Goal: Task Accomplishment & Management: Use online tool/utility

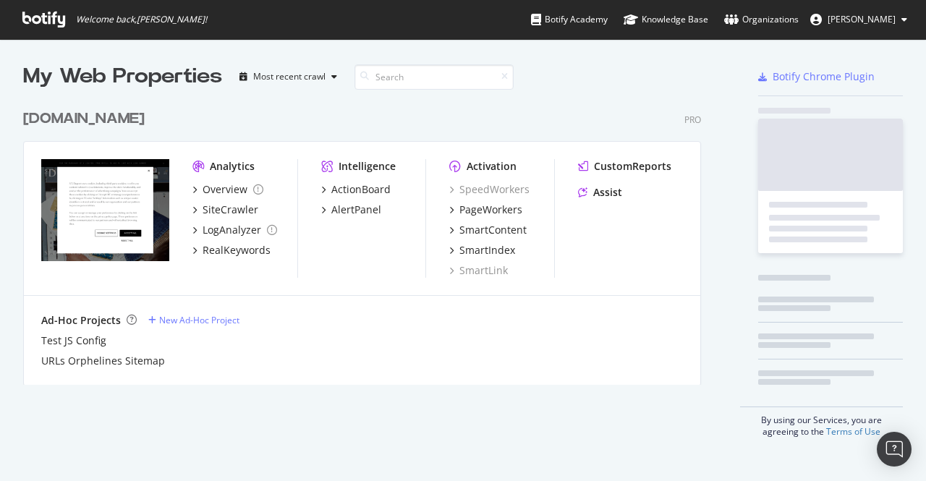
scroll to position [470, 903]
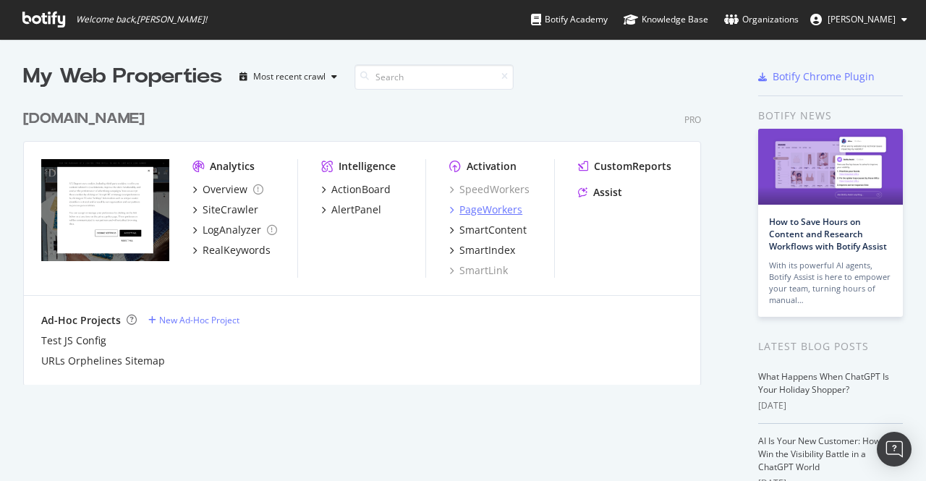
click at [504, 209] on div "PageWorkers" at bounding box center [490, 209] width 63 height 14
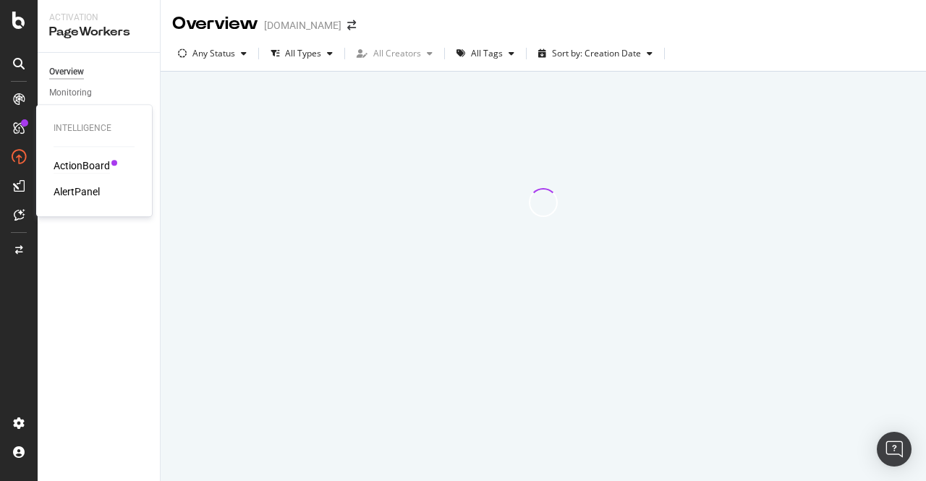
click at [77, 164] on div "ActionBoard" at bounding box center [82, 165] width 56 height 14
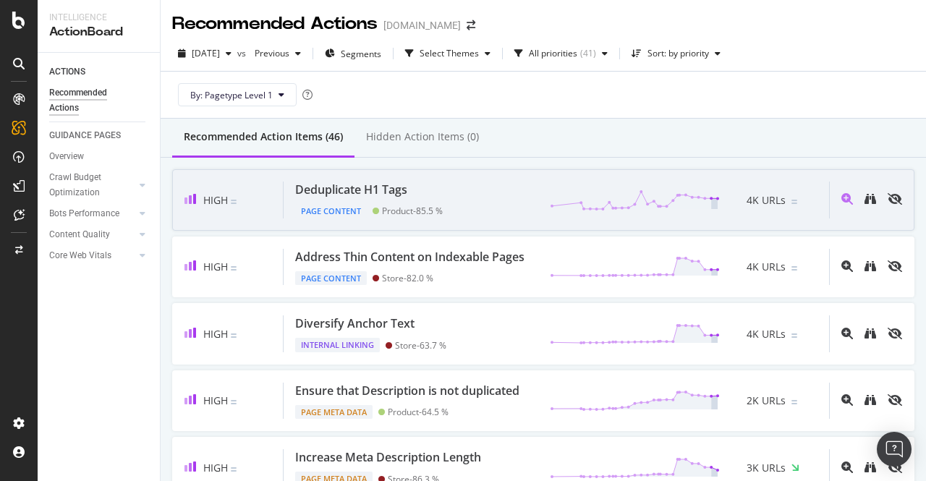
click at [538, 202] on div at bounding box center [629, 200] width 182 height 22
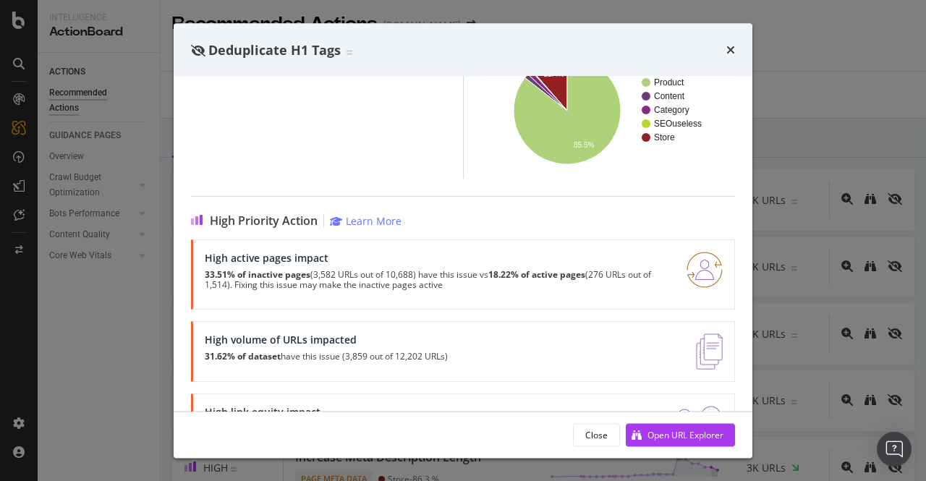
scroll to position [242, 0]
click at [116, 363] on div "Deduplicate H1 Tags This action could be more relevant by identifying paginatio…" at bounding box center [463, 240] width 926 height 481
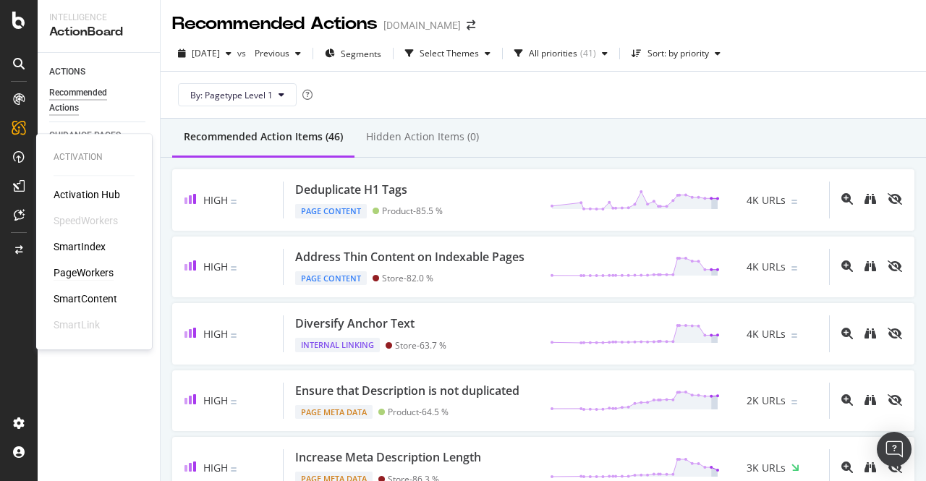
click at [95, 271] on div "PageWorkers" at bounding box center [84, 272] width 60 height 14
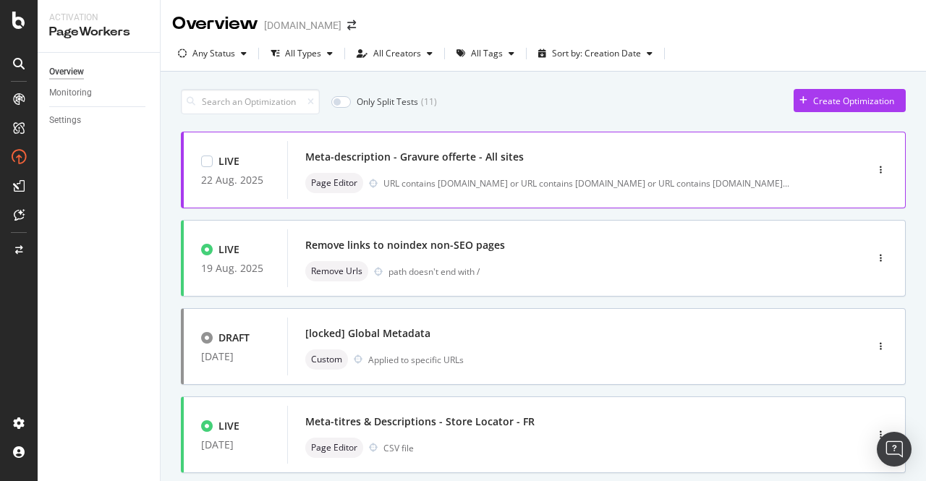
click at [624, 167] on div "Meta-description - Gravure offerte - All sites Page Editor URL contains [DOMAIN…" at bounding box center [554, 170] width 499 height 46
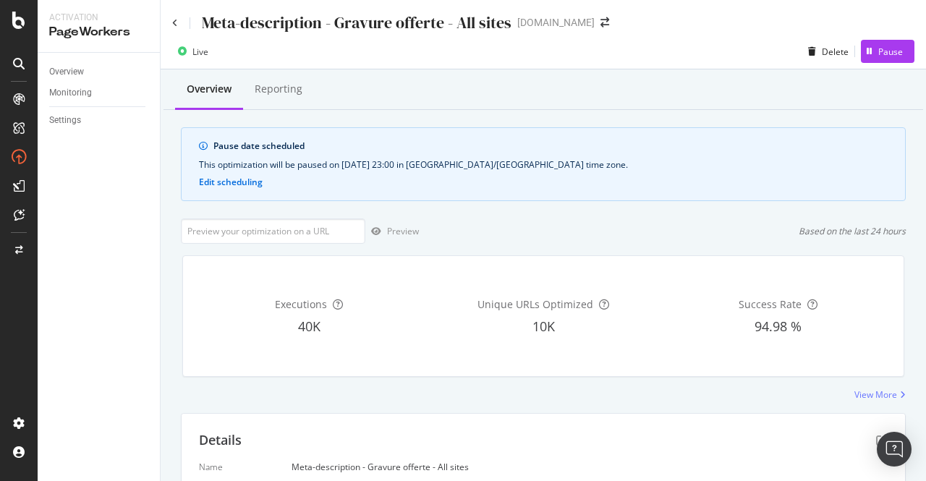
click at [179, 27] on div "Meta-description - Gravure offerte - All sites" at bounding box center [341, 23] width 339 height 22
click at [174, 20] on icon at bounding box center [175, 23] width 6 height 9
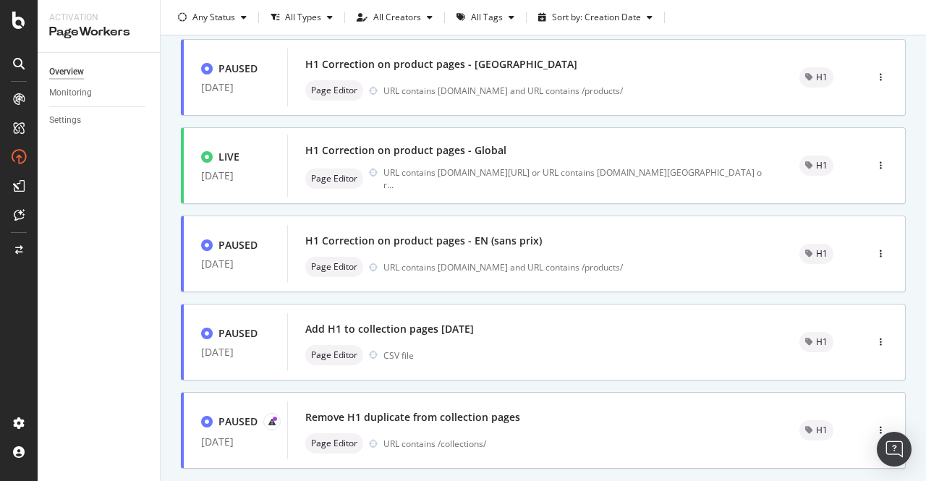
scroll to position [536, 0]
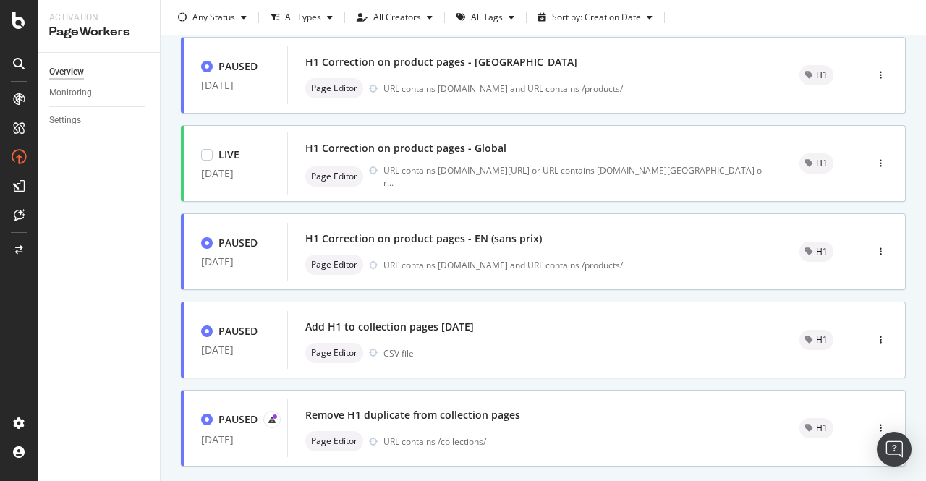
click at [430, 153] on div "H1 Correction on product pages - Global" at bounding box center [405, 148] width 201 height 14
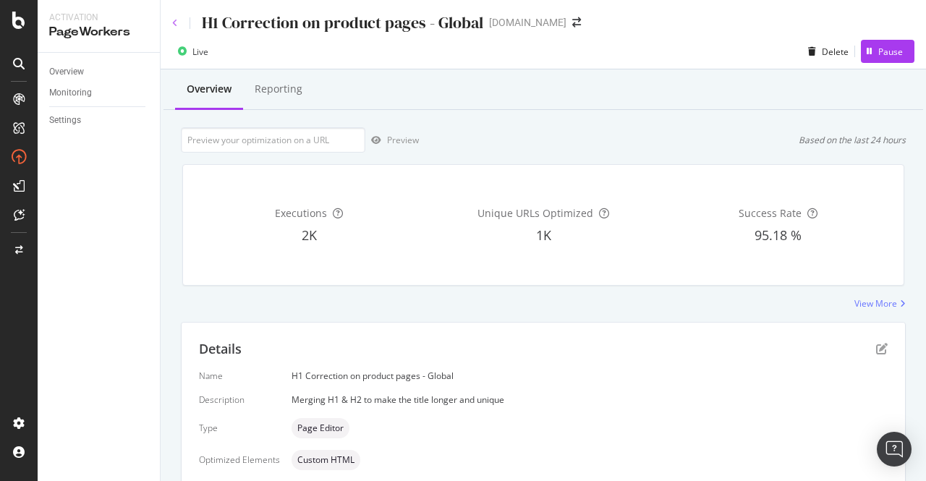
click at [175, 20] on icon at bounding box center [175, 23] width 6 height 9
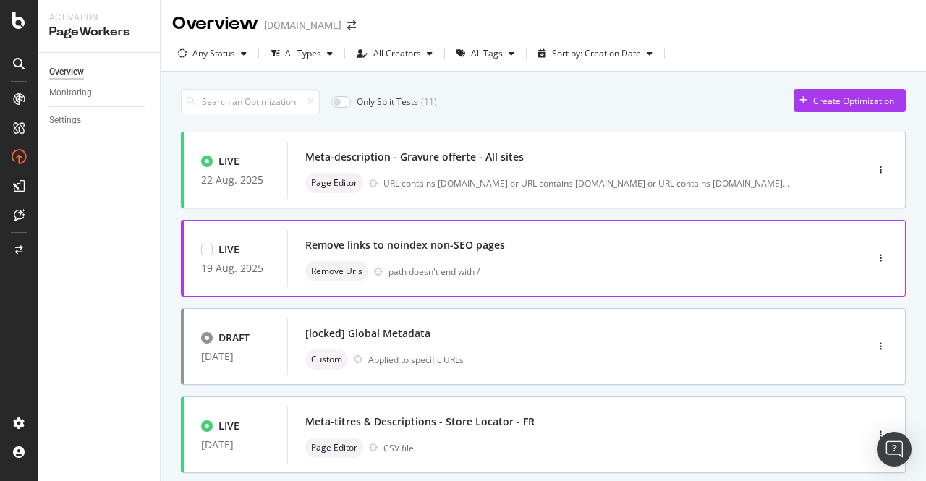
click at [438, 268] on div "path doesn't end with /" at bounding box center [596, 271] width 416 height 12
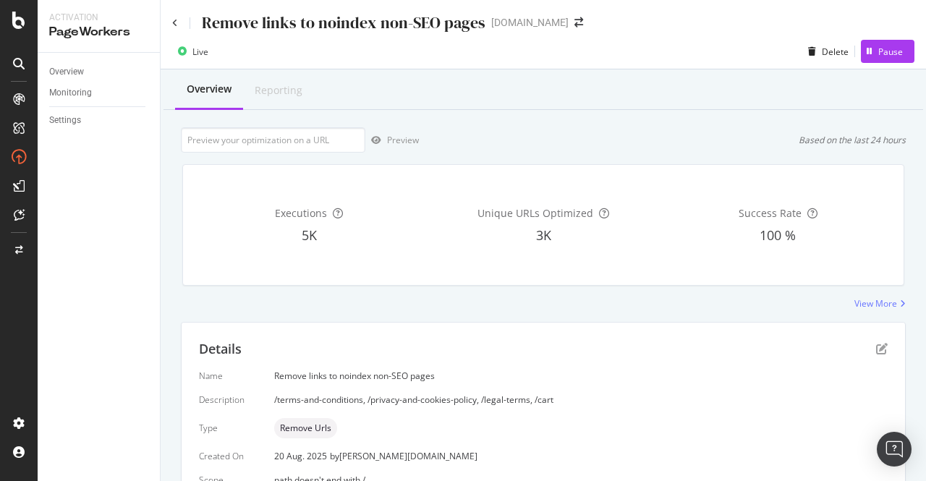
click at [171, 26] on div "Remove links to noindex non-SEO pages [DOMAIN_NAME]" at bounding box center [543, 17] width 765 height 34
click at [176, 23] on icon at bounding box center [175, 23] width 6 height 9
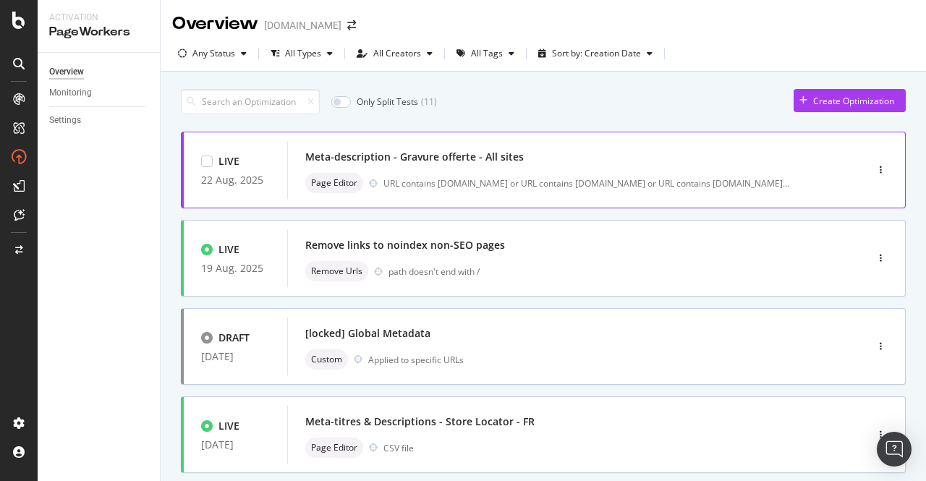
click at [372, 152] on div "Meta-description - Gravure offerte - All sites" at bounding box center [414, 157] width 218 height 14
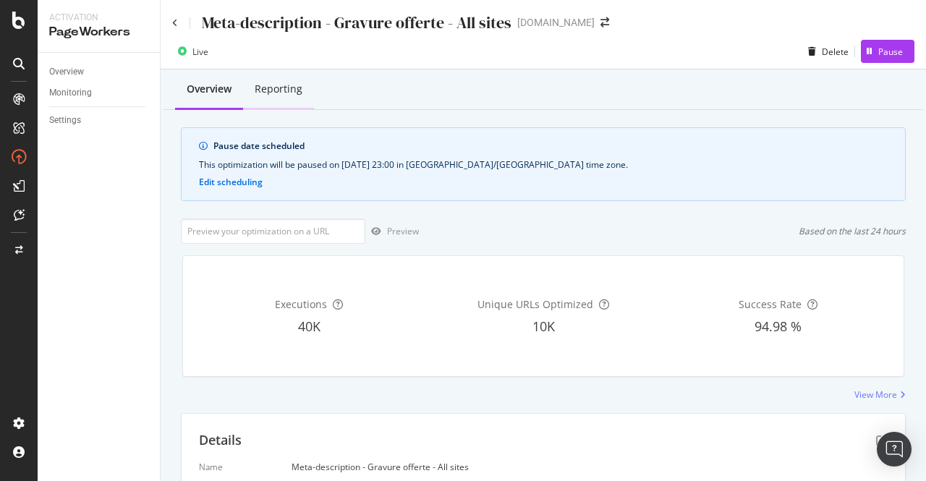
click at [286, 98] on div "Reporting" at bounding box center [278, 90] width 71 height 40
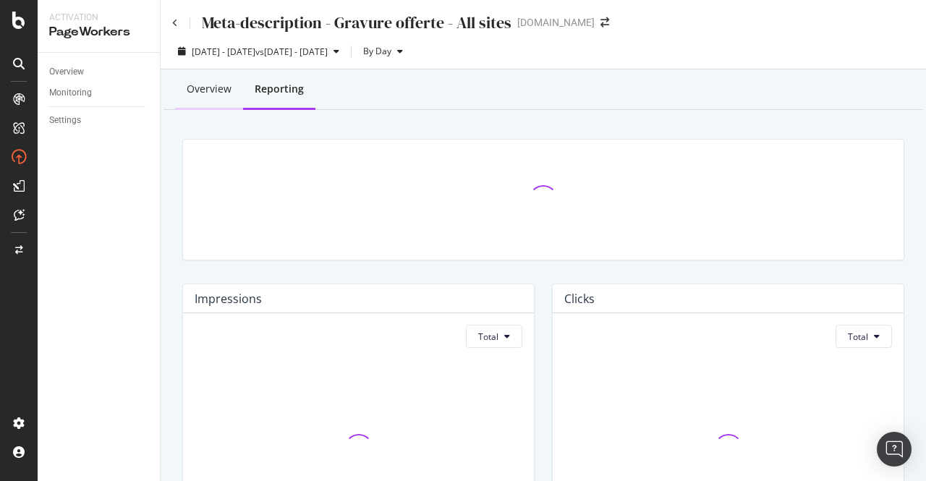
click at [217, 99] on div "Overview" at bounding box center [209, 90] width 68 height 40
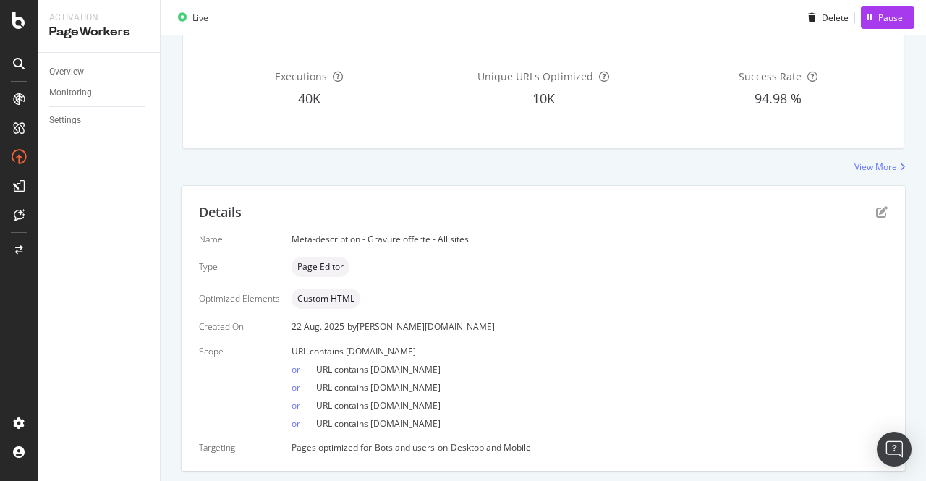
scroll to position [268, 0]
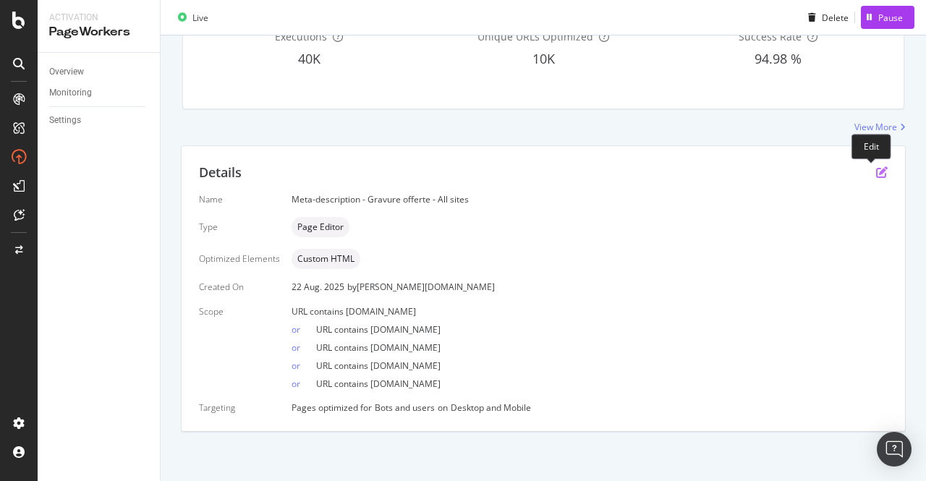
click at [876, 170] on icon "pen-to-square" at bounding box center [882, 172] width 12 height 12
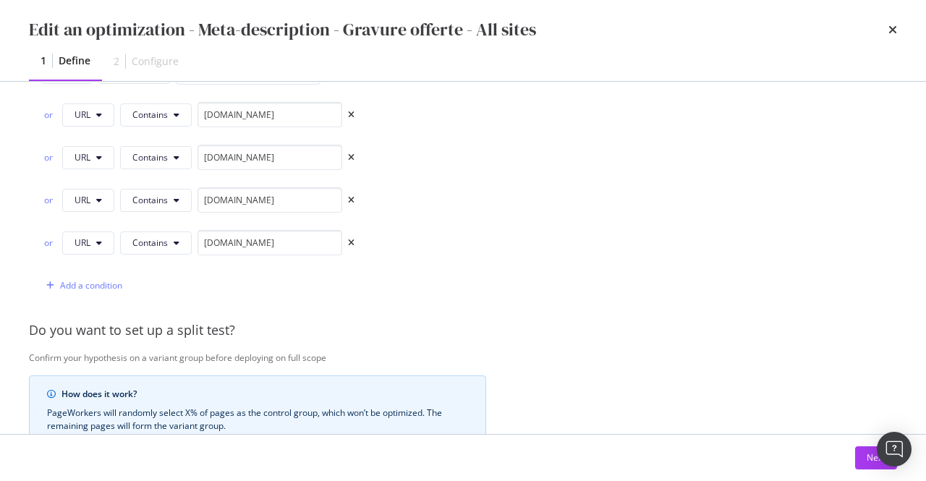
scroll to position [687, 0]
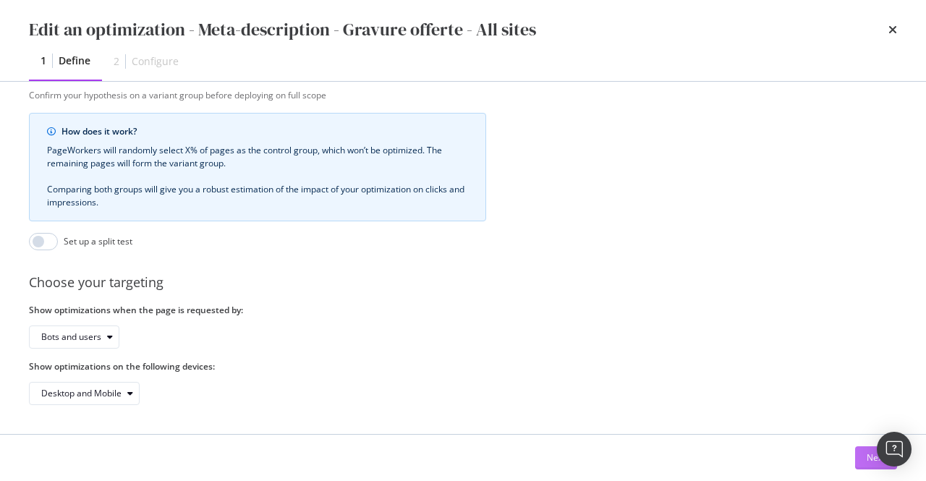
click at [859, 455] on button "Next" at bounding box center [876, 457] width 42 height 23
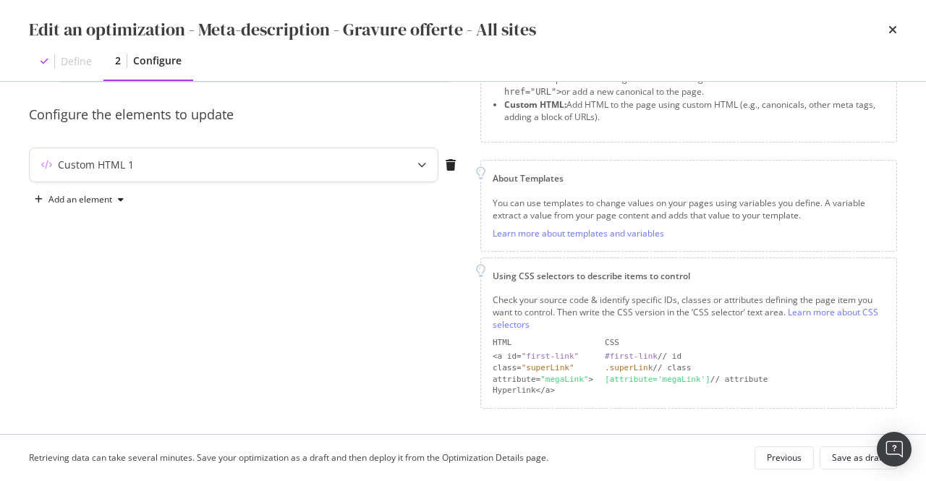
click at [412, 166] on div "modal" at bounding box center [422, 164] width 32 height 33
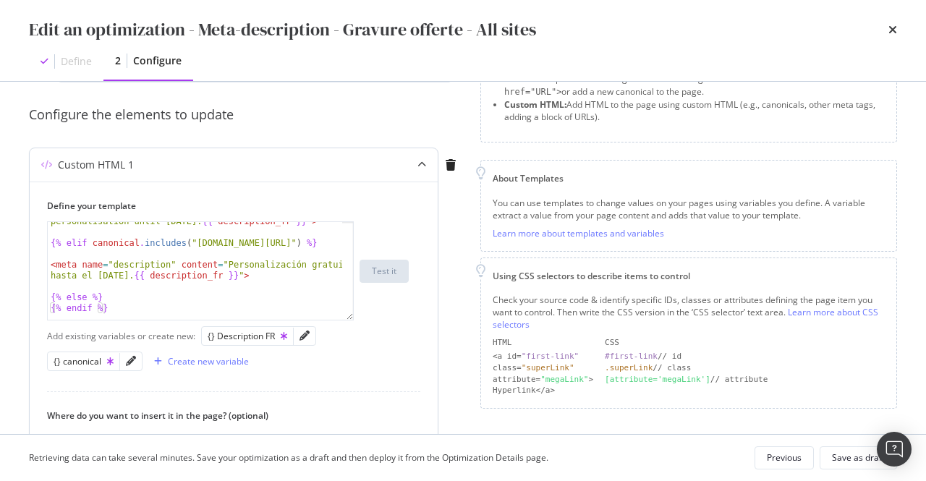
scroll to position [260, 0]
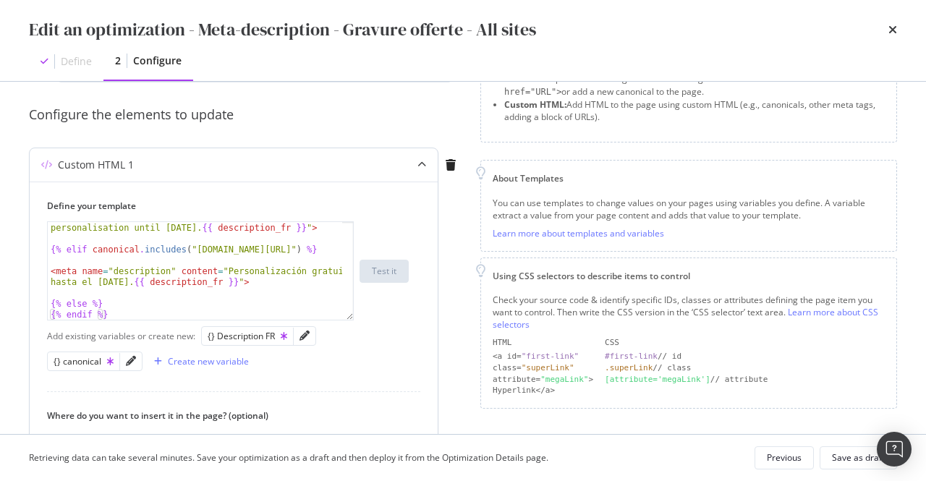
drag, startPoint x: 349, startPoint y: 306, endPoint x: 346, endPoint y: 313, distance: 7.6
click at [346, 313] on div "< meta name = "description" content = "Complimentary personalisation until [DAT…" at bounding box center [200, 270] width 307 height 99
click at [303, 338] on icon "pencil" at bounding box center [304, 335] width 10 height 10
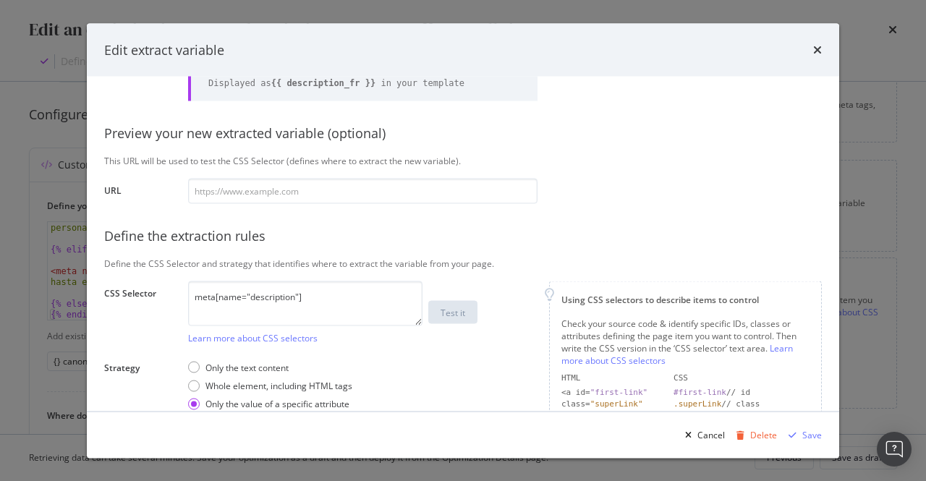
scroll to position [103, 0]
click at [817, 57] on div "times" at bounding box center [817, 49] width 9 height 19
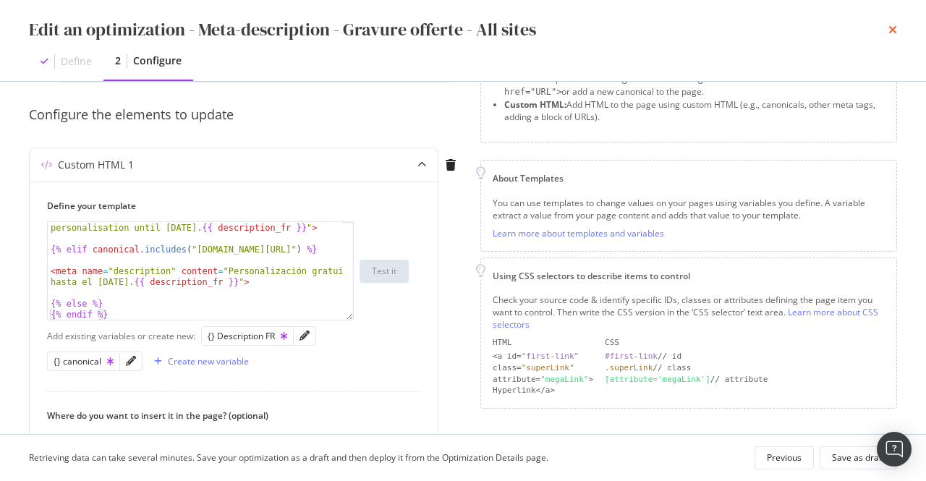
click at [896, 28] on icon "times" at bounding box center [892, 30] width 9 height 12
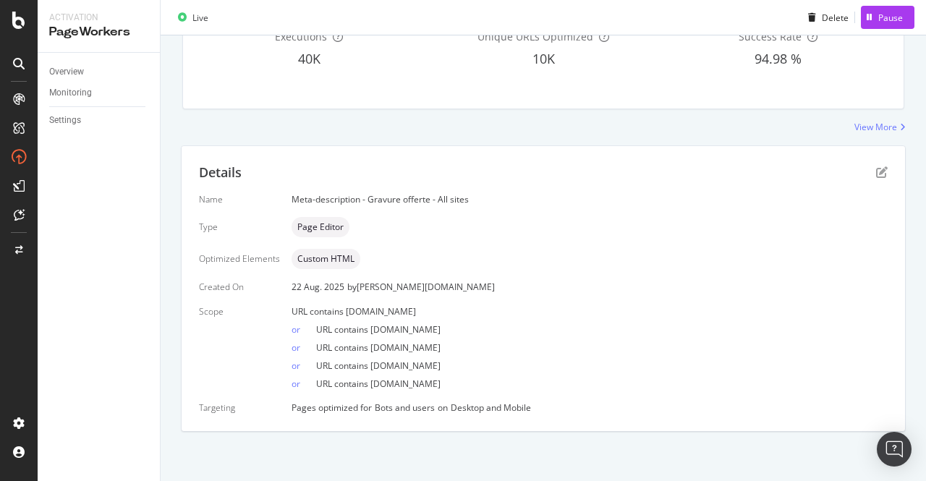
scroll to position [0, 0]
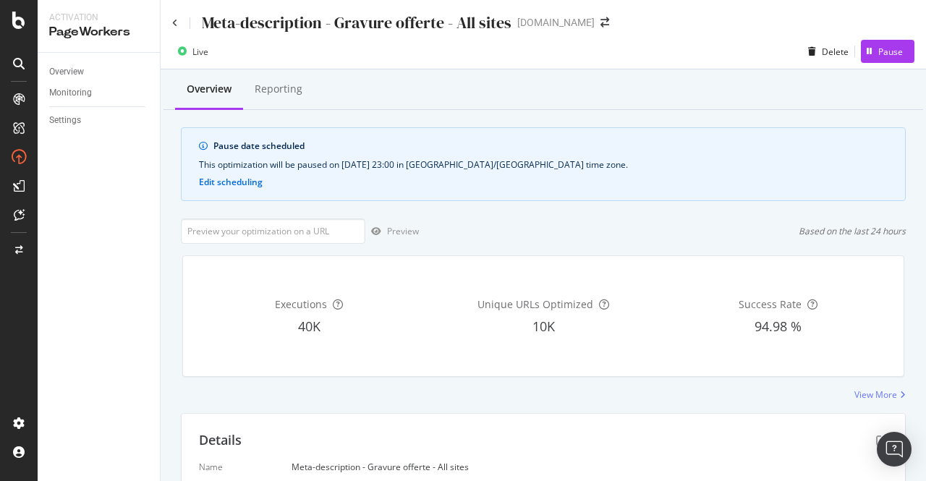
click at [179, 24] on div "Meta-description - Gravure offerte - All sites" at bounding box center [341, 23] width 339 height 22
click at [176, 22] on icon at bounding box center [175, 23] width 6 height 9
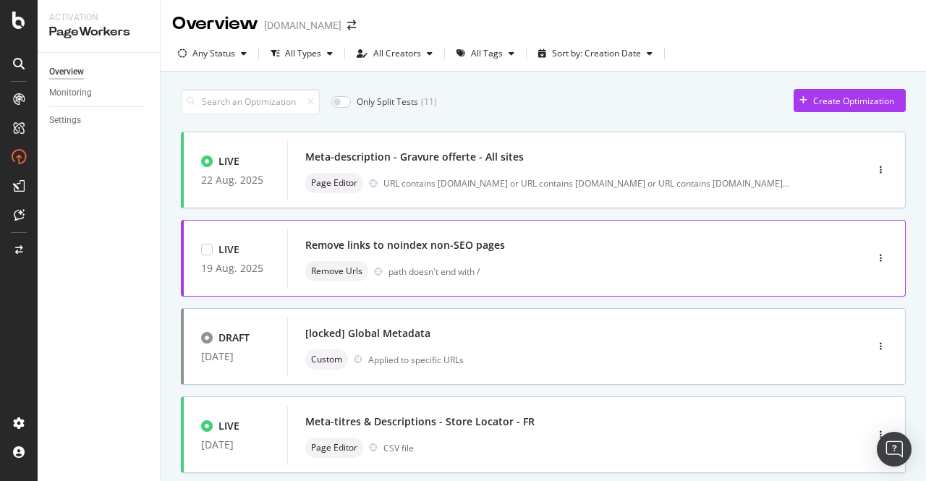
click at [463, 264] on div "Remove Urls path doesn't end with /" at bounding box center [554, 271] width 499 height 20
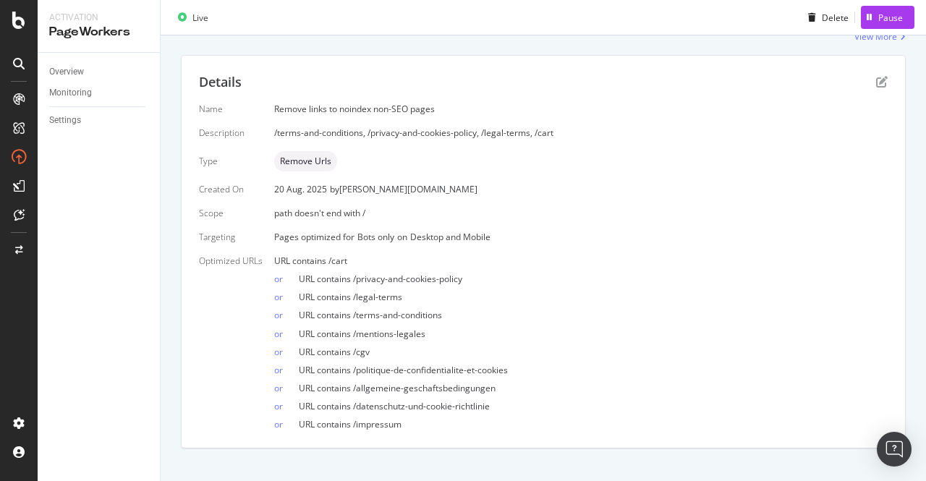
scroll to position [282, 0]
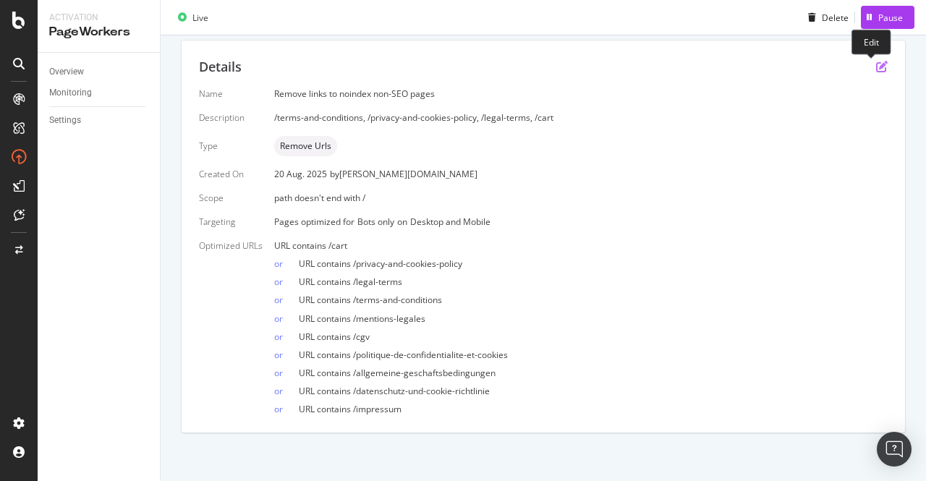
click at [876, 68] on icon "pen-to-square" at bounding box center [882, 67] width 12 height 12
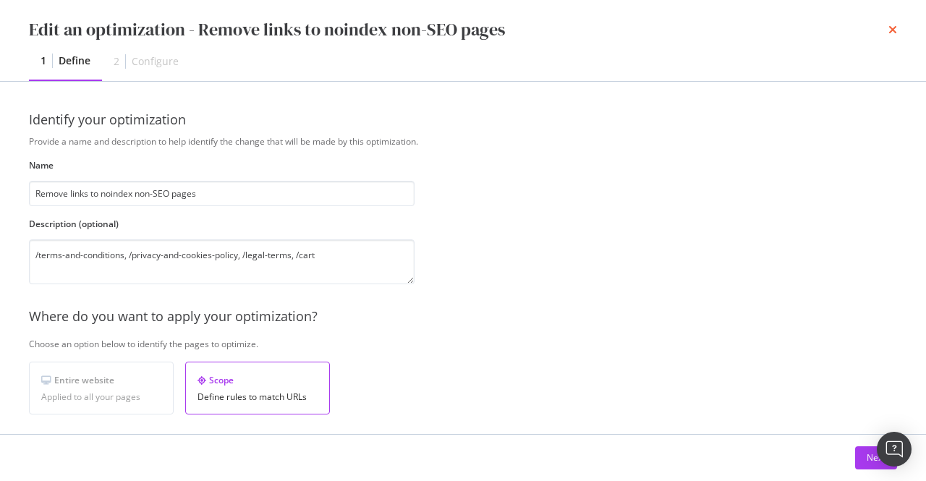
click at [892, 29] on icon "times" at bounding box center [892, 30] width 9 height 12
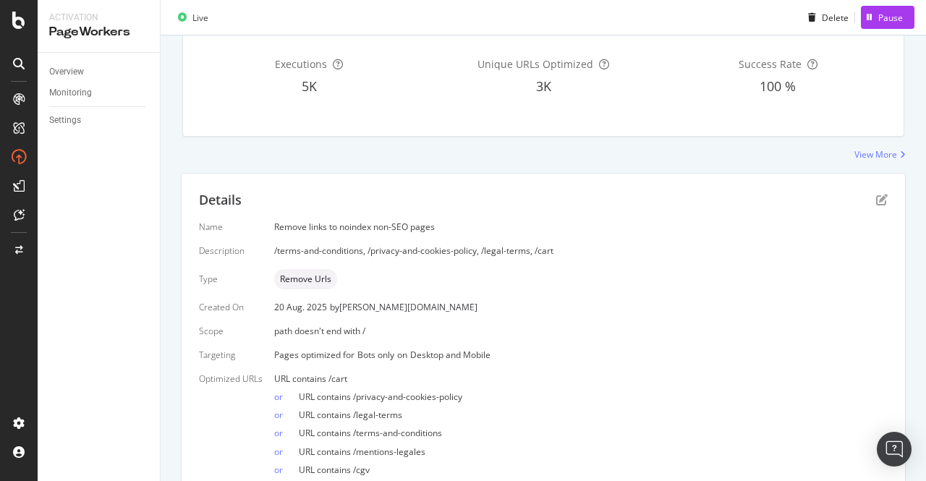
scroll to position [157, 0]
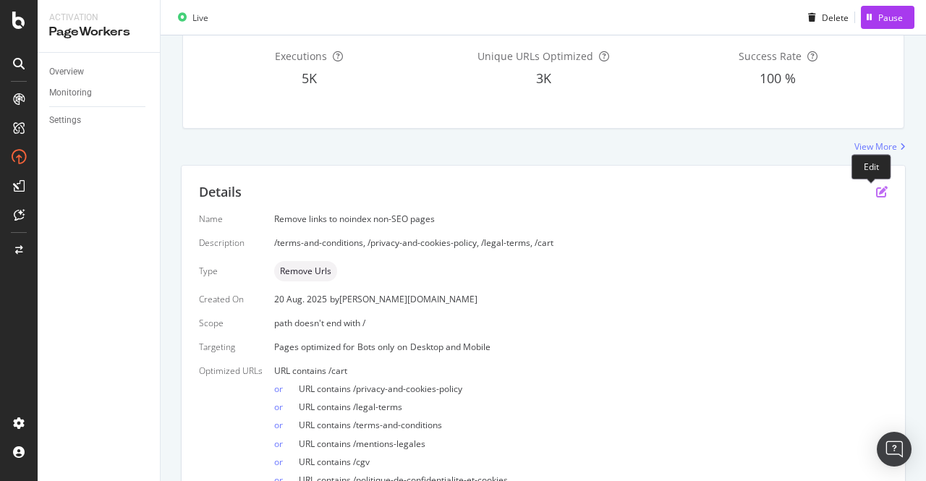
click at [876, 192] on icon "pen-to-square" at bounding box center [882, 192] width 12 height 12
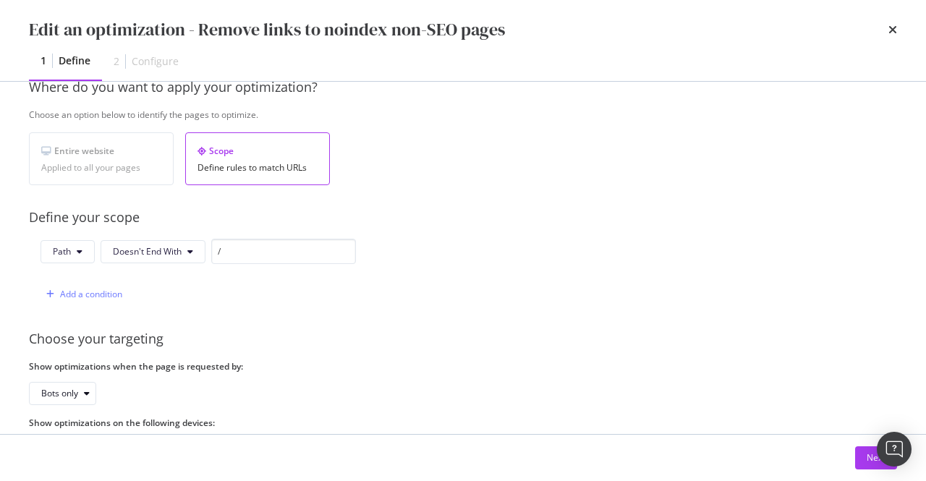
scroll to position [283, 0]
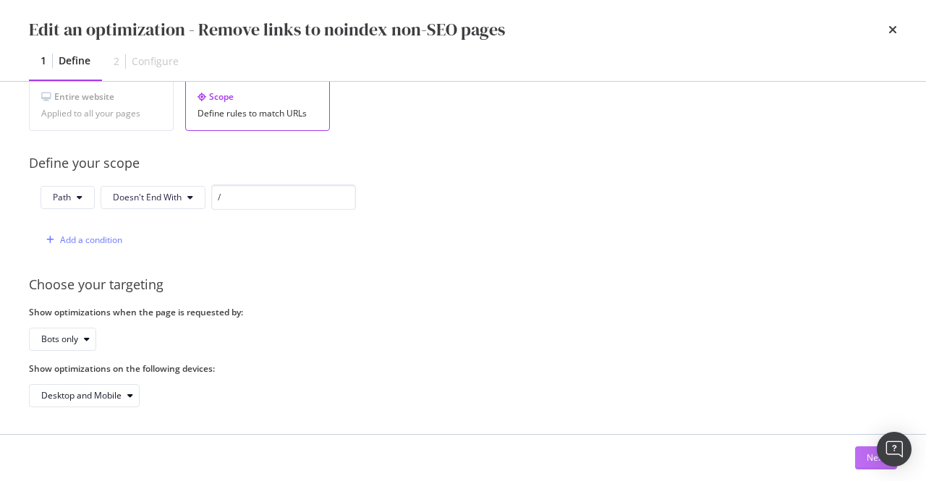
click at [856, 462] on button "Next" at bounding box center [876, 457] width 42 height 23
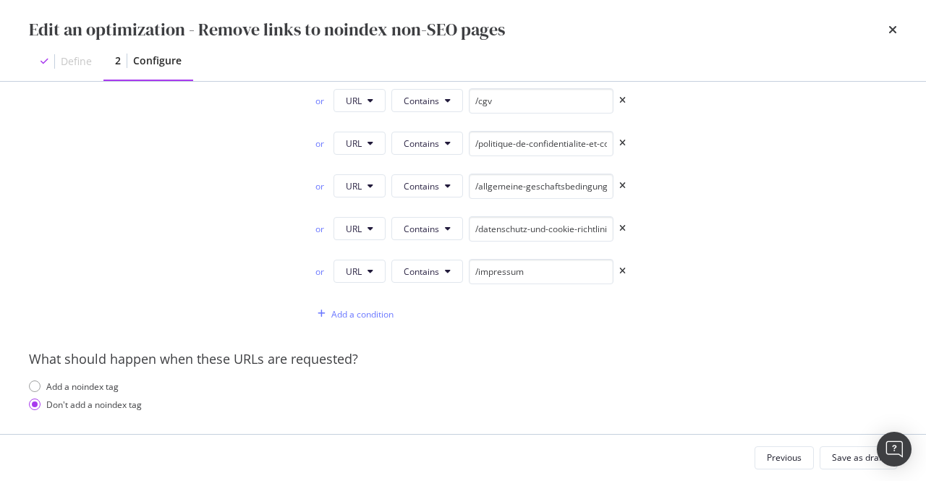
scroll to position [0, 0]
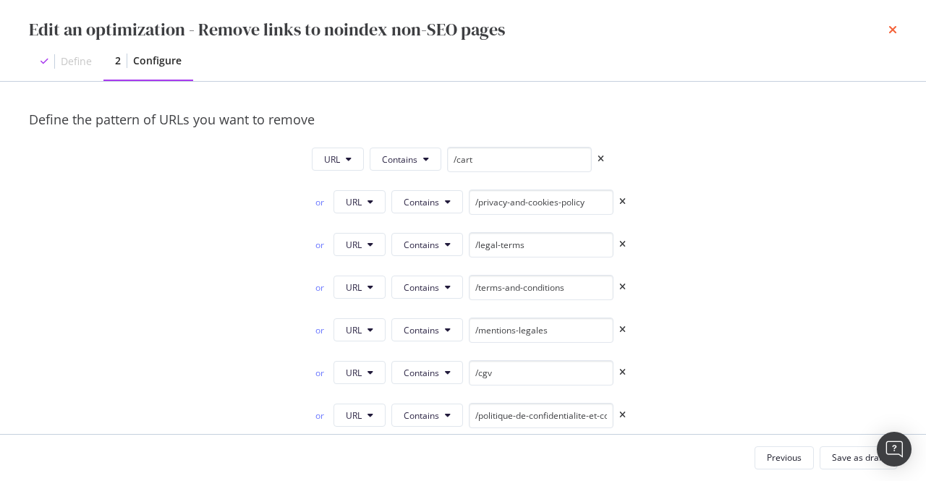
click at [894, 33] on icon "times" at bounding box center [892, 30] width 9 height 12
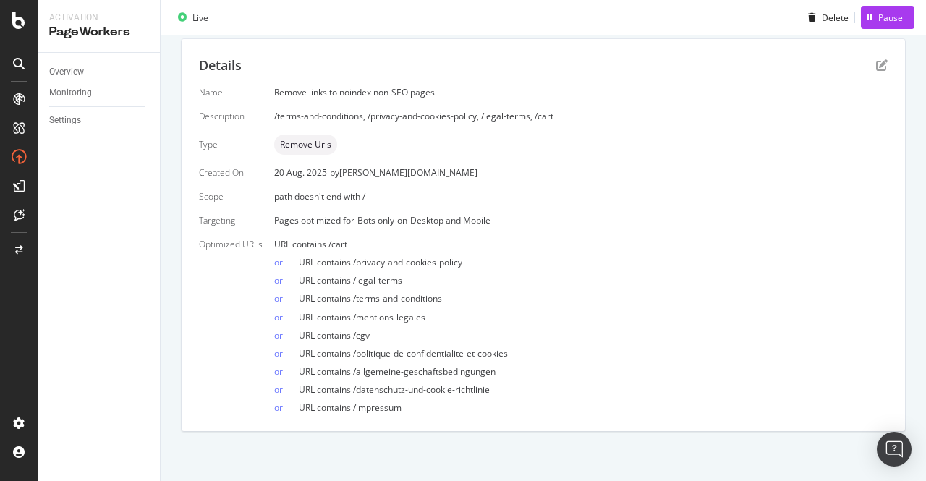
scroll to position [204, 0]
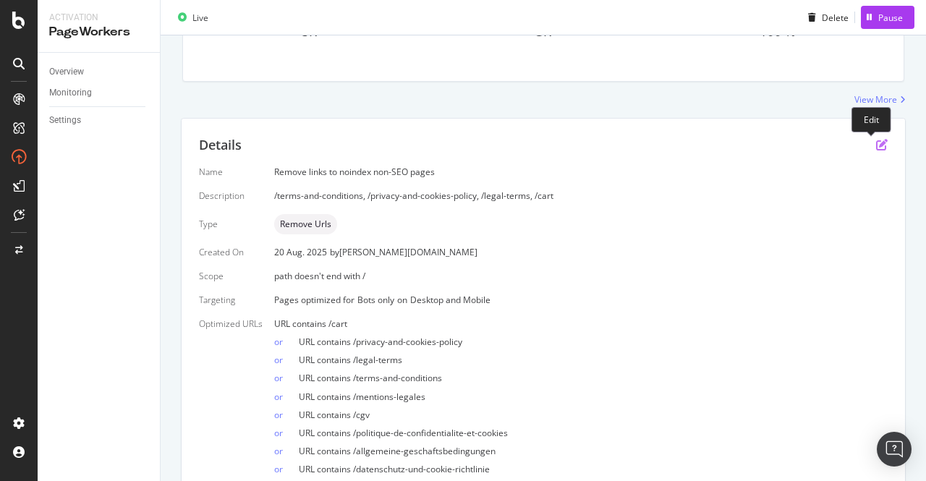
click at [876, 142] on icon "pen-to-square" at bounding box center [882, 145] width 12 height 12
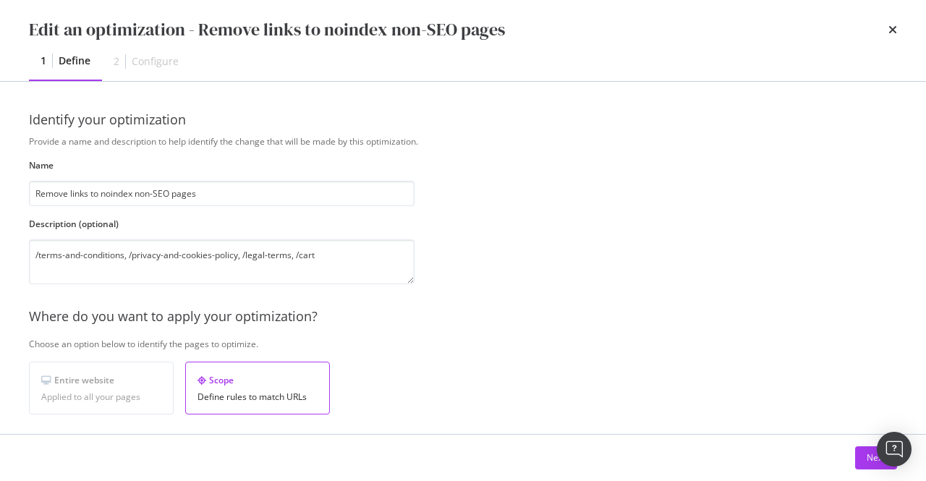
scroll to position [283, 0]
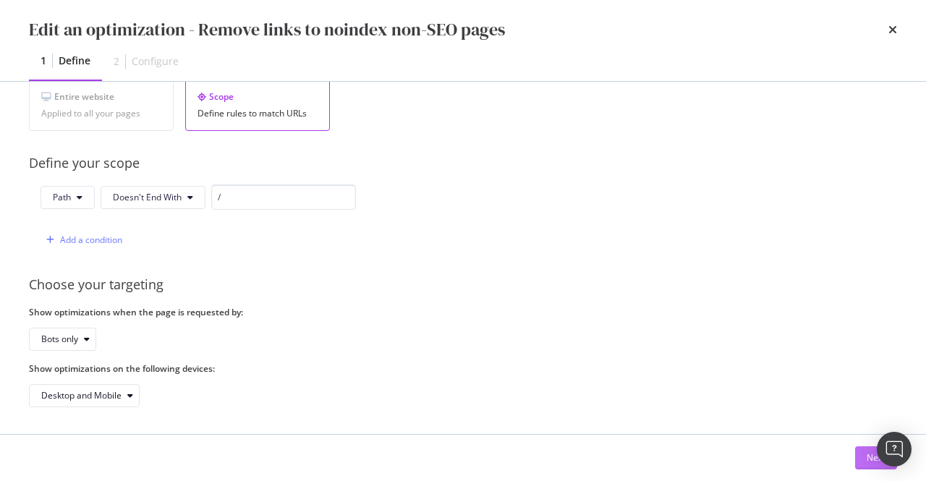
click at [856, 466] on button "Next" at bounding box center [876, 457] width 42 height 23
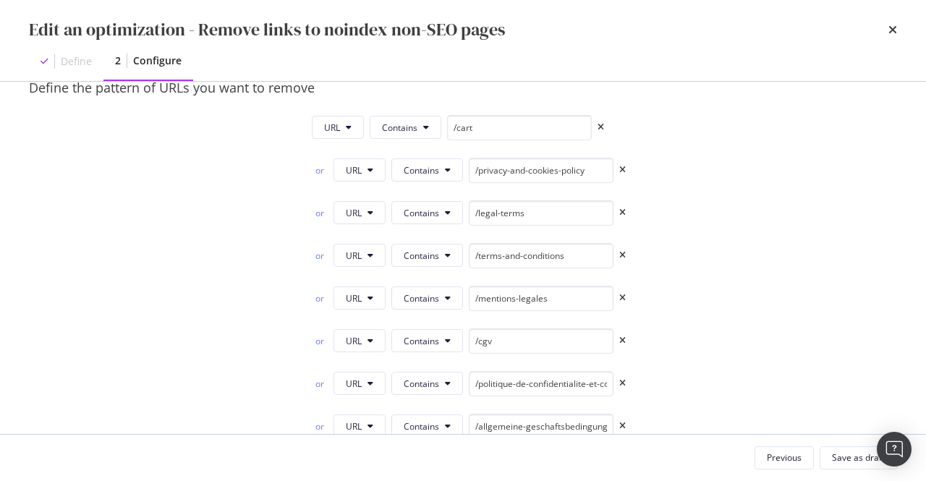
scroll to position [0, 0]
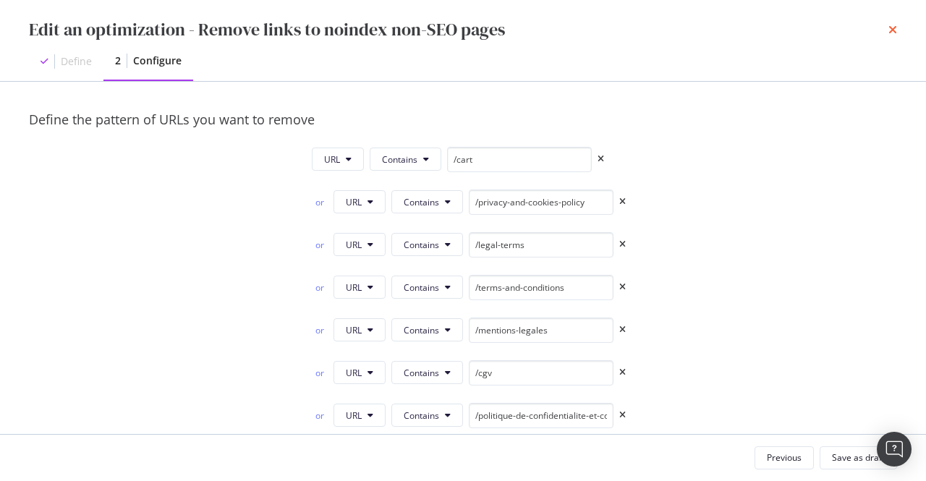
click at [890, 26] on icon "times" at bounding box center [892, 30] width 9 height 12
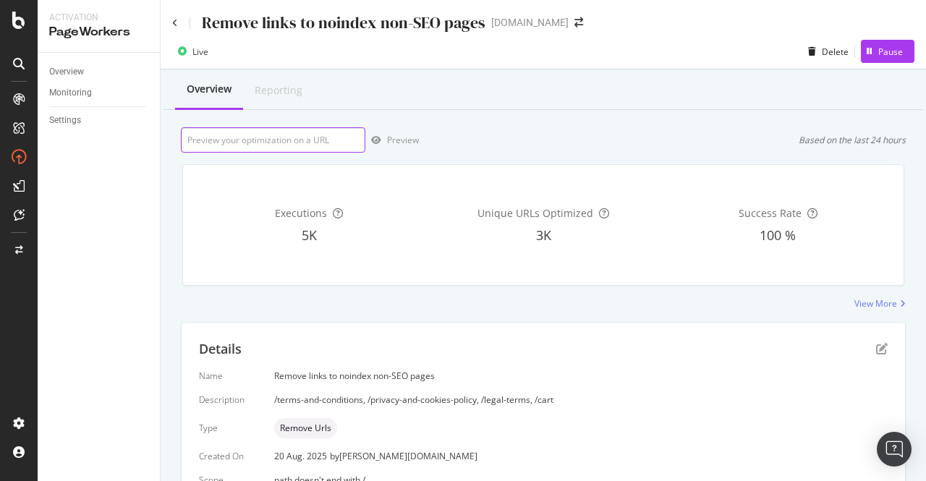
click at [298, 146] on input "url" at bounding box center [273, 139] width 184 height 25
paste input "[URL][DOMAIN_NAME]"
type input "[URL][DOMAIN_NAME]"
click at [395, 136] on div "Preview" at bounding box center [403, 140] width 32 height 12
click at [322, 145] on input "[URL][DOMAIN_NAME]" at bounding box center [273, 139] width 184 height 25
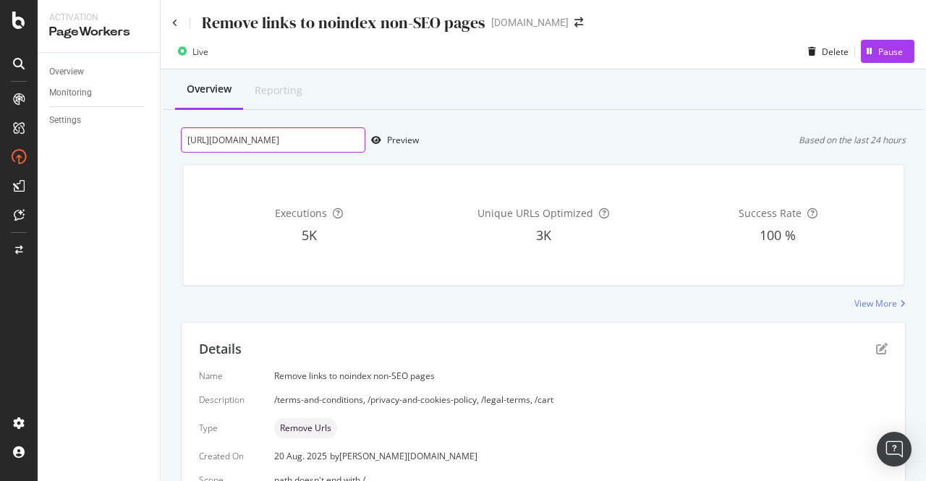
paste input "collections/instruments-decriture-defi"
click at [399, 142] on div "Preview" at bounding box center [403, 140] width 32 height 12
click at [346, 136] on input "[URL][DOMAIN_NAME]" at bounding box center [273, 139] width 184 height 25
paste input "://[DOMAIN_NAME][URL]"
click at [404, 140] on div "Preview" at bounding box center [403, 140] width 32 height 12
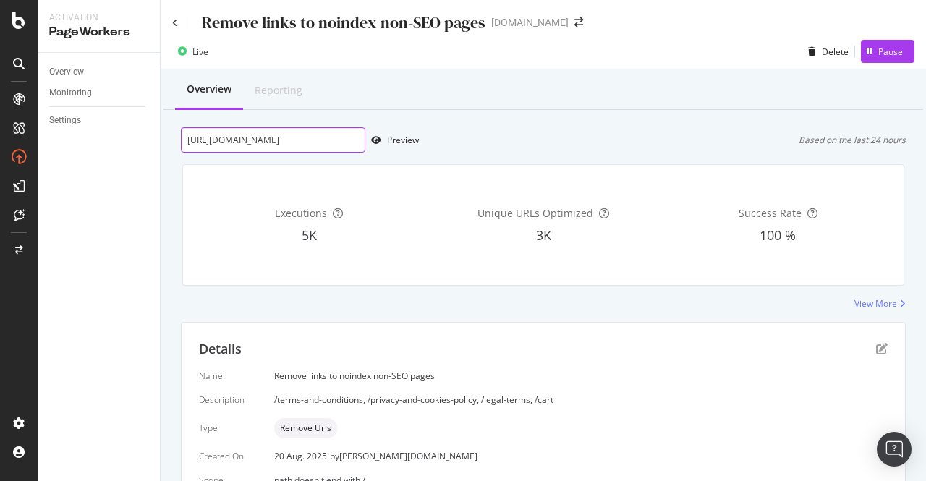
click at [216, 142] on input "[URL][DOMAIN_NAME]" at bounding box center [273, 139] width 184 height 25
click at [392, 147] on div "Preview" at bounding box center [392, 140] width 54 height 22
click at [214, 140] on input "[URL][DOMAIN_NAME]" at bounding box center [273, 139] width 184 height 25
click at [409, 137] on div "Preview" at bounding box center [403, 140] width 32 height 12
drag, startPoint x: 221, startPoint y: 142, endPoint x: 213, endPoint y: 145, distance: 8.7
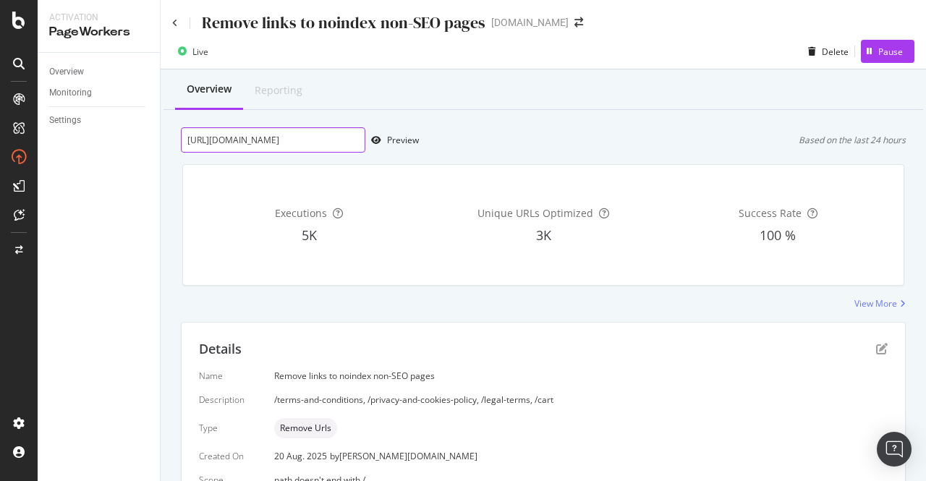
click at [213, 145] on input "[URL][DOMAIN_NAME]" at bounding box center [273, 139] width 184 height 25
click at [387, 138] on div "Preview" at bounding box center [403, 140] width 32 height 12
drag, startPoint x: 234, startPoint y: 140, endPoint x: 215, endPoint y: 140, distance: 18.8
click at [215, 140] on input "[URL][DOMAIN_NAME]" at bounding box center [273, 139] width 184 height 25
type input "[URL][DOMAIN_NAME]"
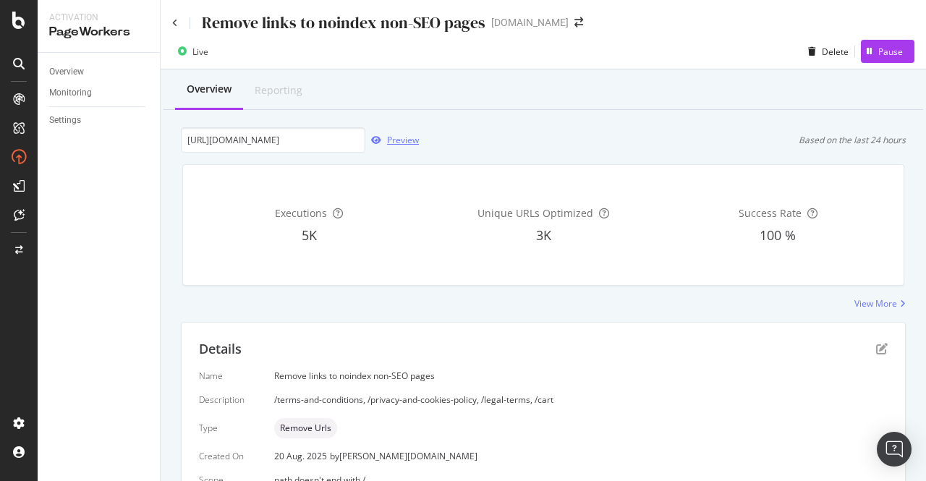
click at [396, 141] on div "Preview" at bounding box center [403, 140] width 32 height 12
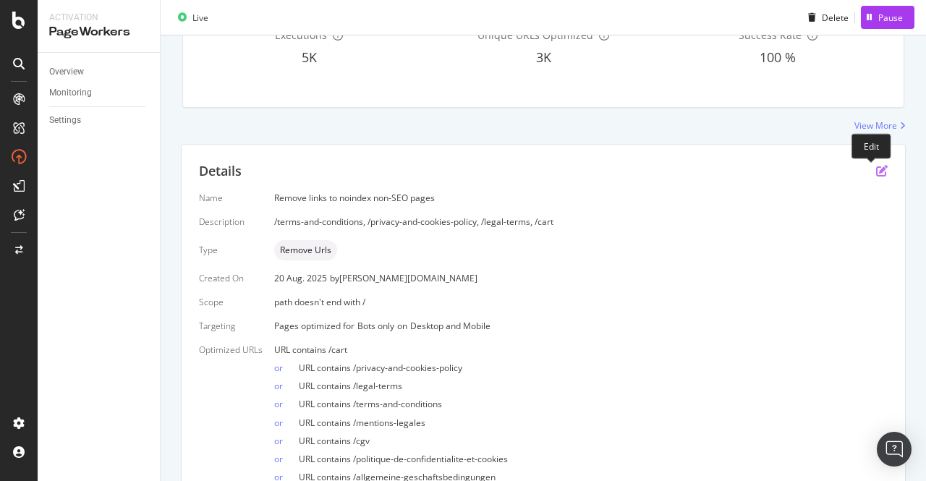
click at [876, 171] on icon "pen-to-square" at bounding box center [882, 171] width 12 height 12
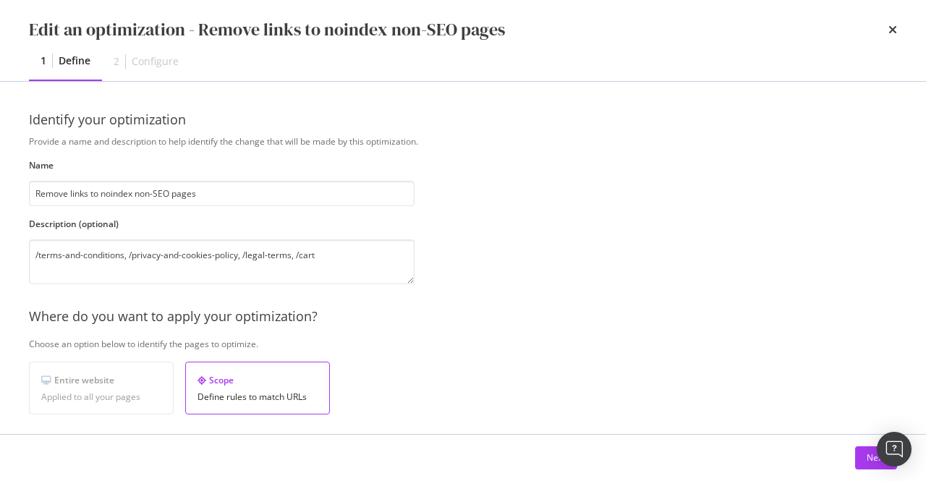
scroll to position [283, 0]
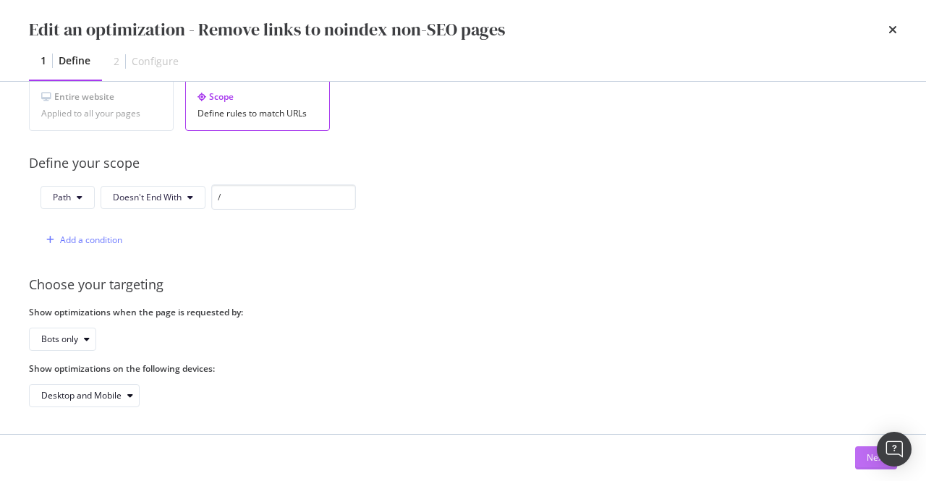
click at [859, 456] on button "Next" at bounding box center [876, 457] width 42 height 23
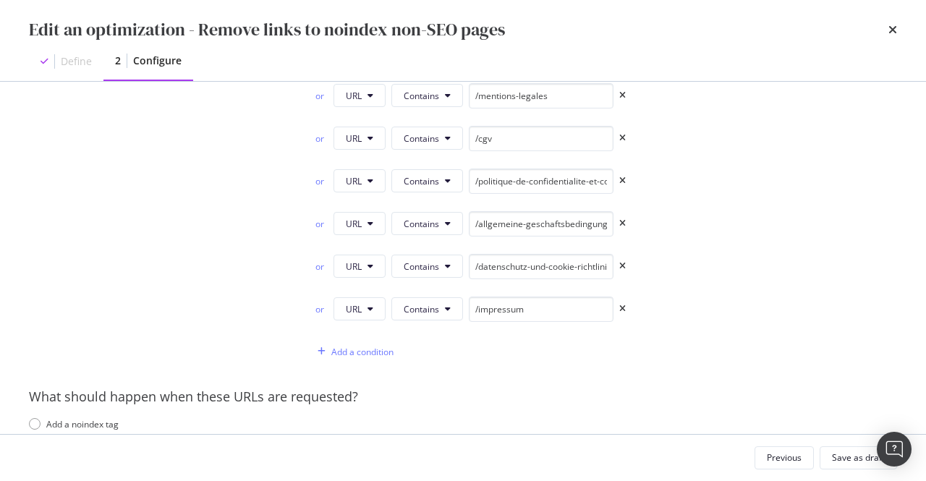
scroll to position [237, 0]
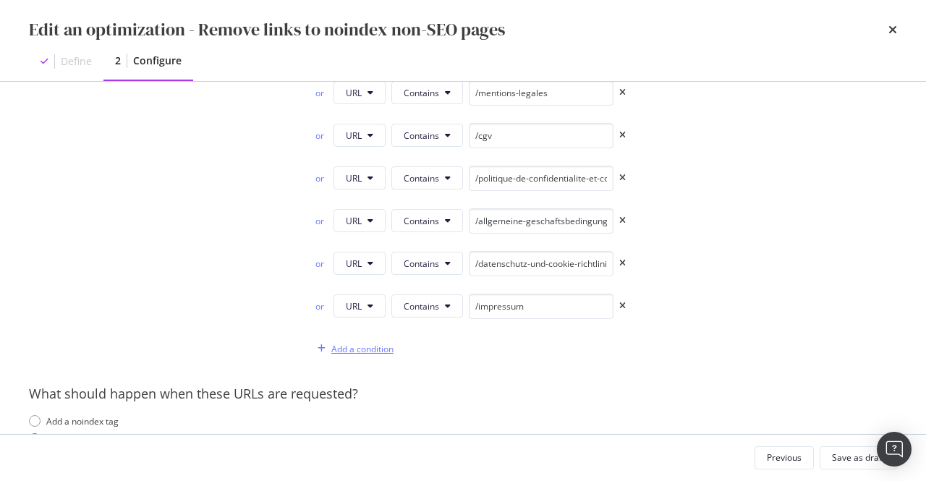
click at [370, 347] on div "Add a condition" at bounding box center [362, 349] width 62 height 12
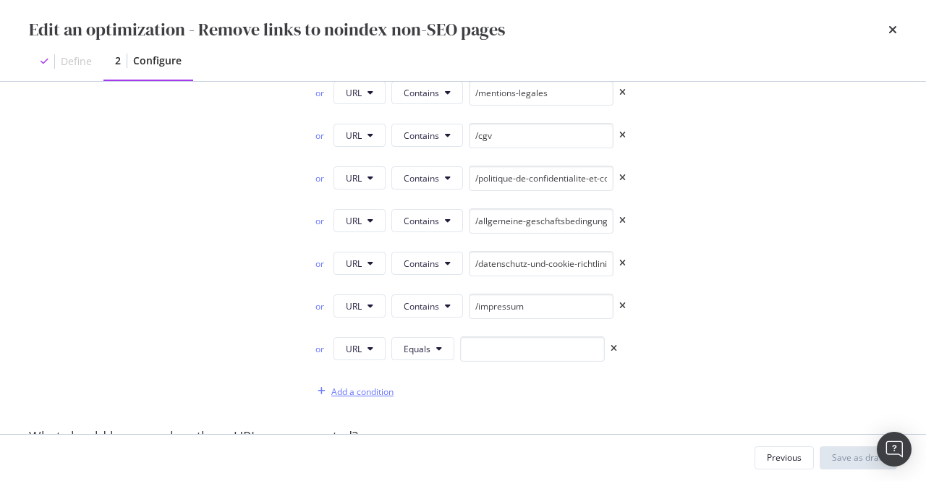
click at [345, 385] on div "Add a condition" at bounding box center [362, 391] width 62 height 12
click at [341, 428] on div "Add a condition" at bounding box center [362, 434] width 62 height 12
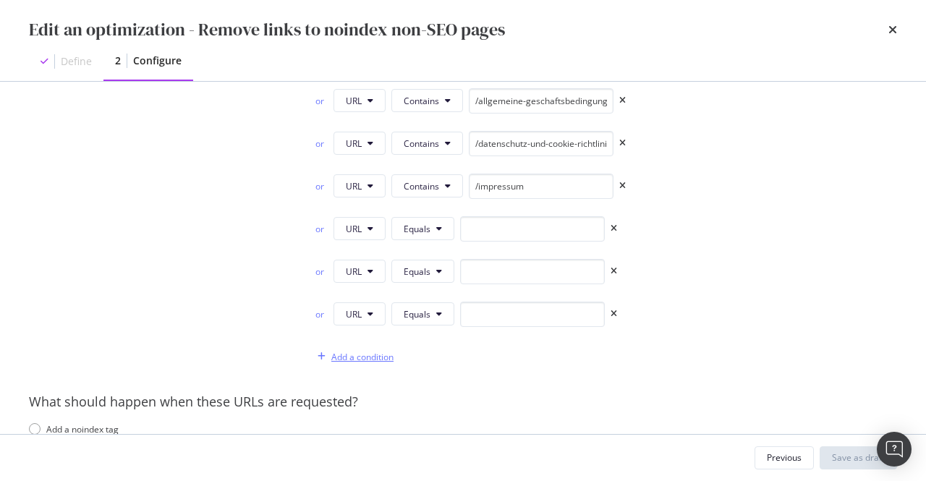
scroll to position [363, 0]
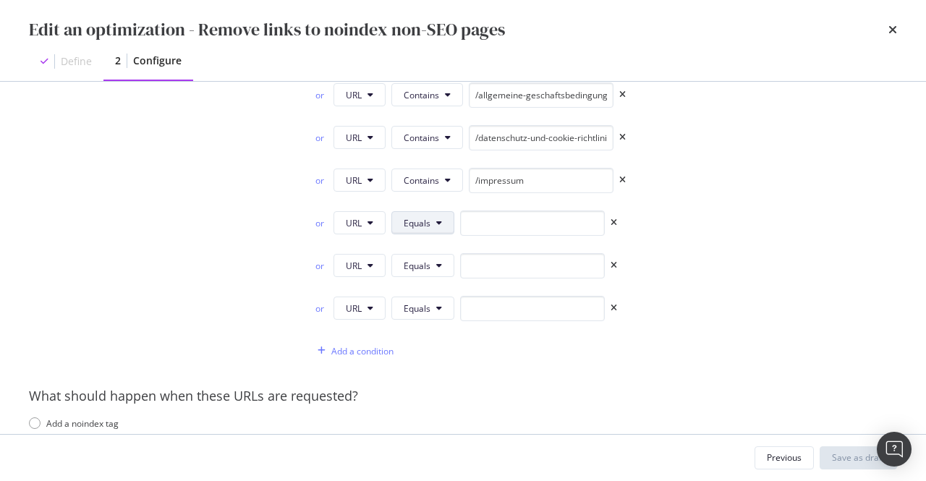
click at [414, 218] on span "Equals" at bounding box center [417, 223] width 27 height 12
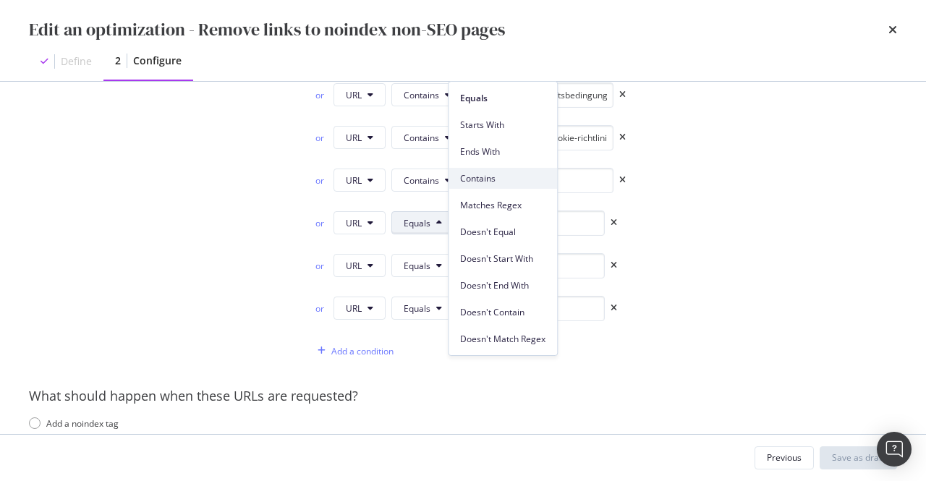
click at [477, 186] on div "Contains" at bounding box center [502, 178] width 108 height 21
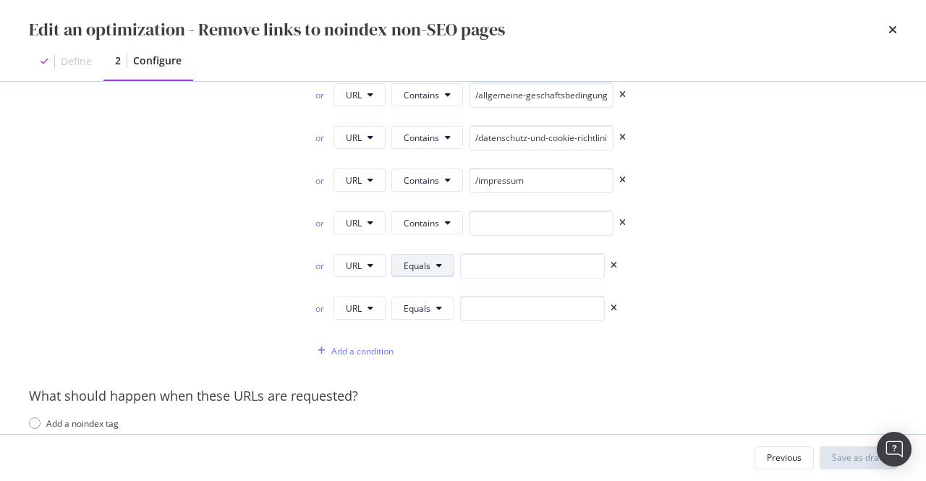
click at [416, 262] on span "Equals" at bounding box center [417, 266] width 27 height 12
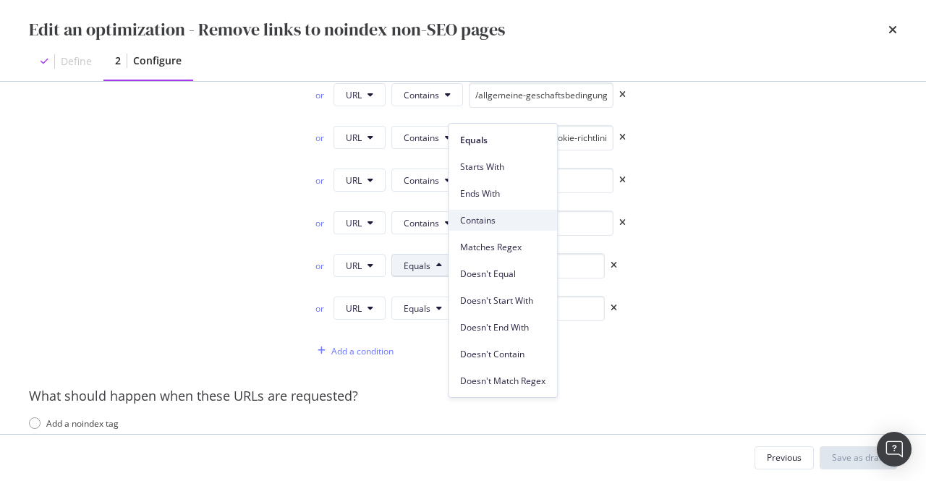
click at [510, 217] on span "Contains" at bounding box center [502, 220] width 85 height 13
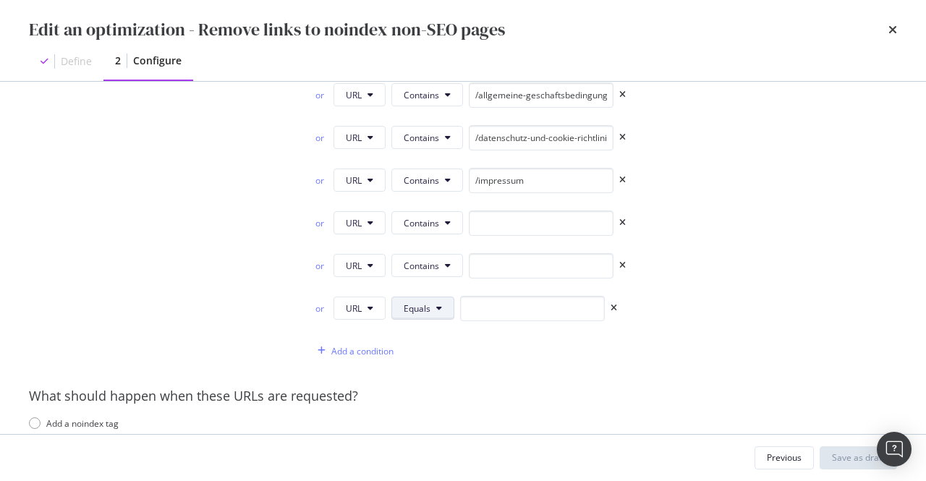
click at [425, 307] on button "Equals" at bounding box center [422, 308] width 63 height 23
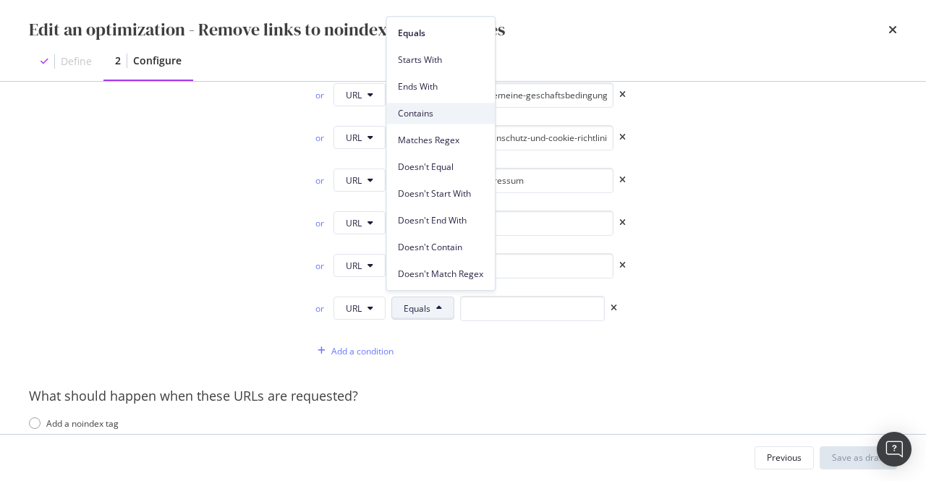
click at [451, 117] on span "Contains" at bounding box center [440, 113] width 85 height 13
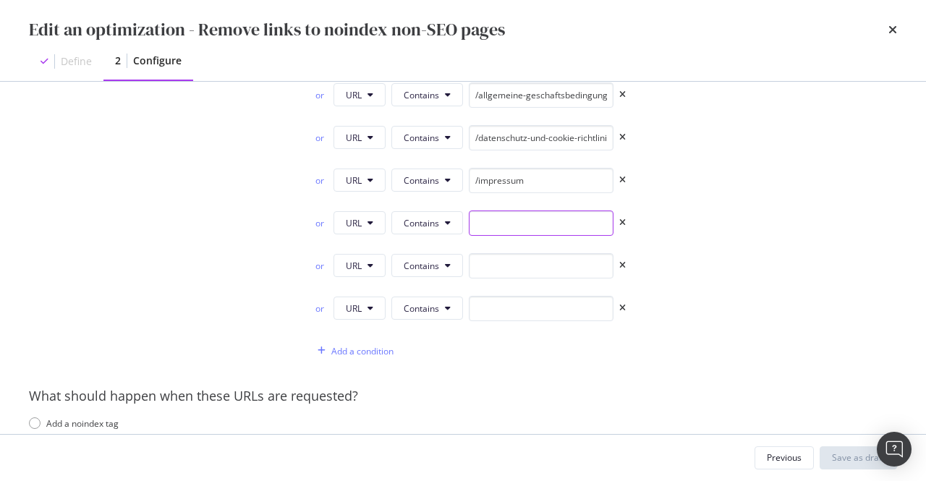
click at [514, 214] on input "modal" at bounding box center [541, 222] width 145 height 25
paste input "condizioni-generali-di-vendita"
type input "condizioni-generali-di-vendita"
click at [517, 253] on input "modal" at bounding box center [541, 265] width 145 height 25
paste input "informativa-sulla-privacy"
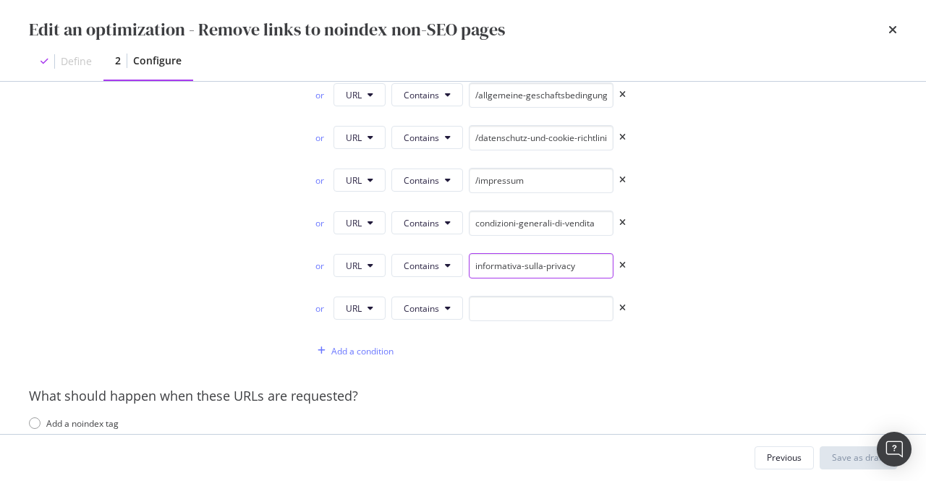
type input "informativa-sulla-privacy"
click at [538, 306] on input "modal" at bounding box center [541, 308] width 145 height 25
paste input "note-legali"
type input "note-legali"
click at [743, 255] on div "or URL Contains informativa-sulla-privacy" at bounding box center [604, 268] width 585 height 31
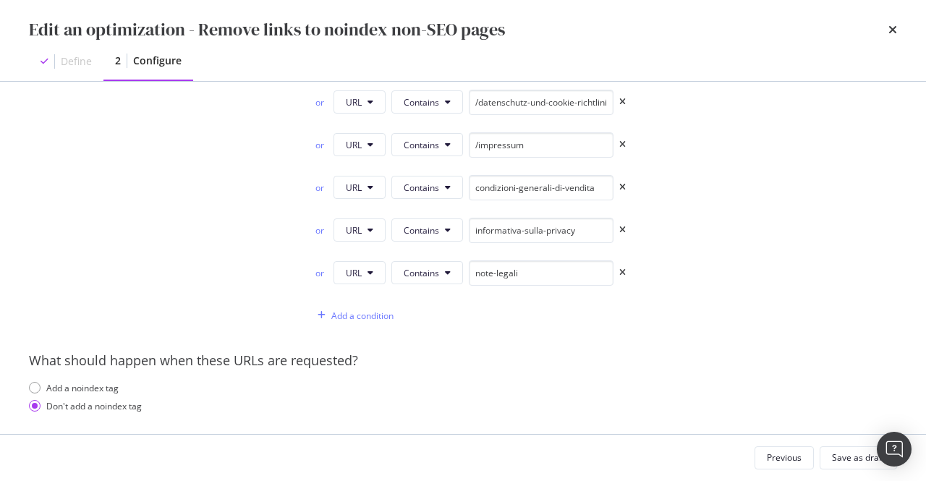
scroll to position [398, 0]
click at [839, 449] on div "Save as draft" at bounding box center [858, 458] width 53 height 20
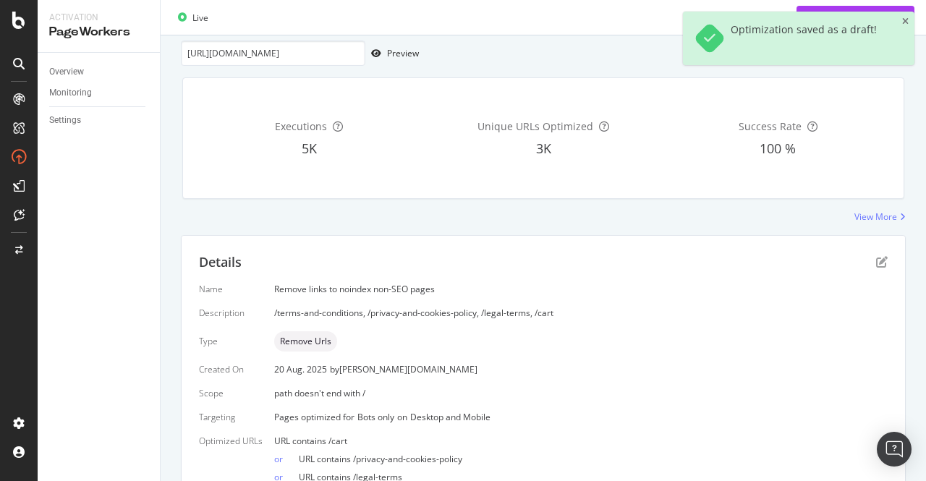
scroll to position [268, 0]
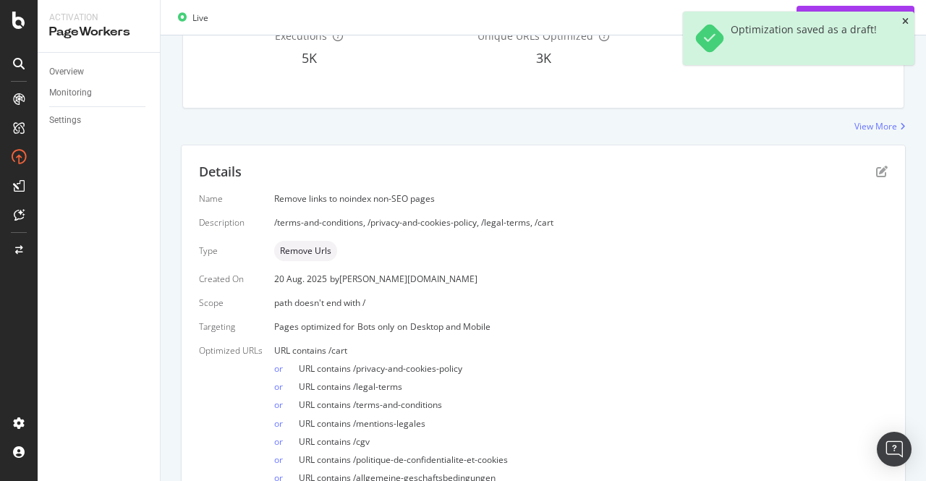
click at [905, 23] on icon "close toast" at bounding box center [905, 21] width 7 height 9
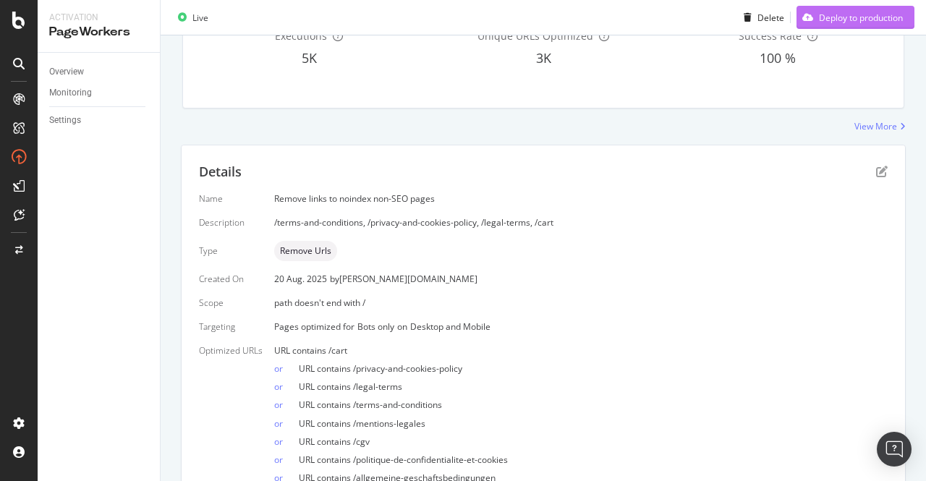
click at [868, 17] on div "Deploy to production" at bounding box center [861, 17] width 84 height 12
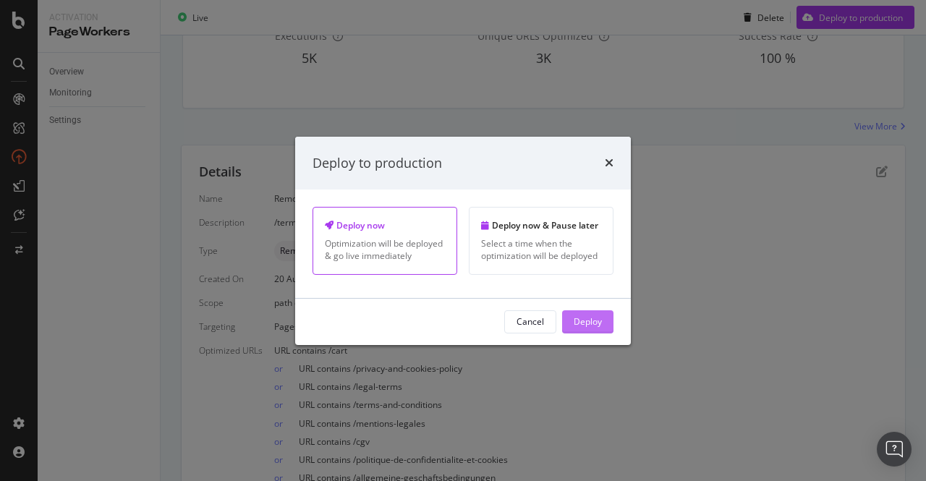
click at [585, 322] on div "Deploy" at bounding box center [587, 321] width 28 height 12
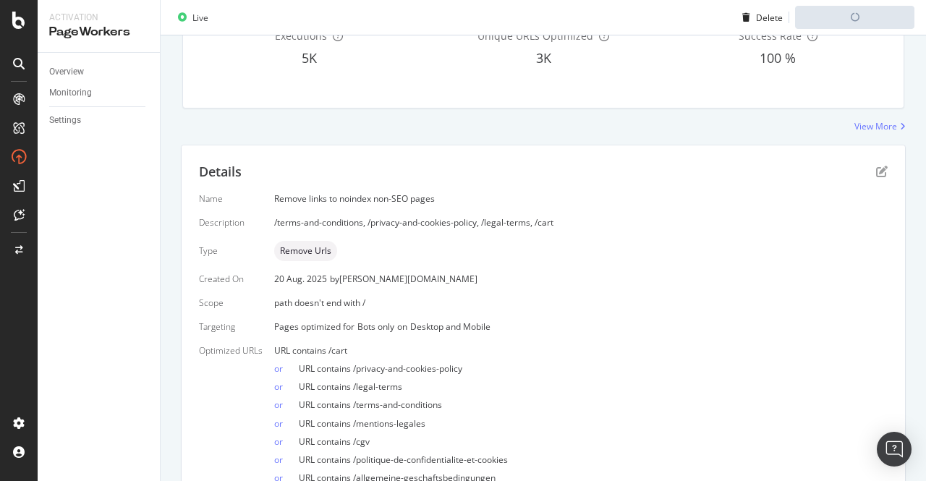
scroll to position [0, 0]
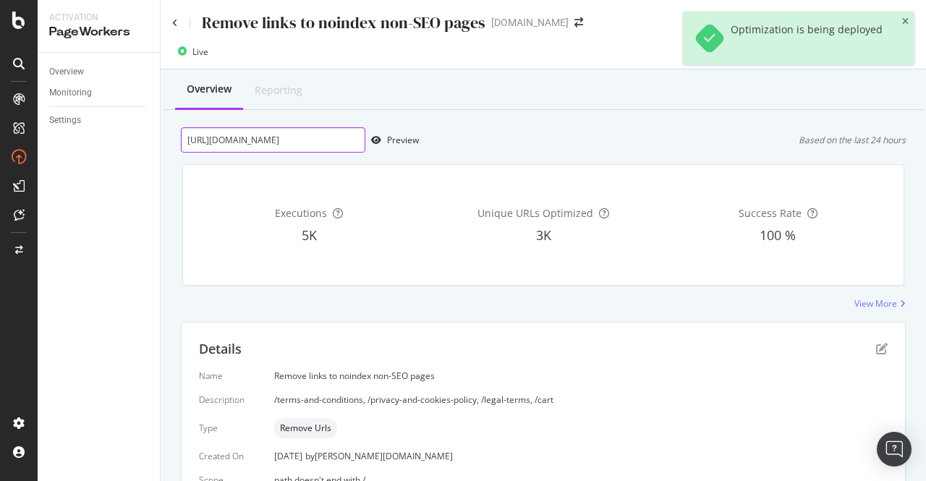
click at [213, 140] on input "[URL][DOMAIN_NAME]" at bounding box center [273, 139] width 184 height 25
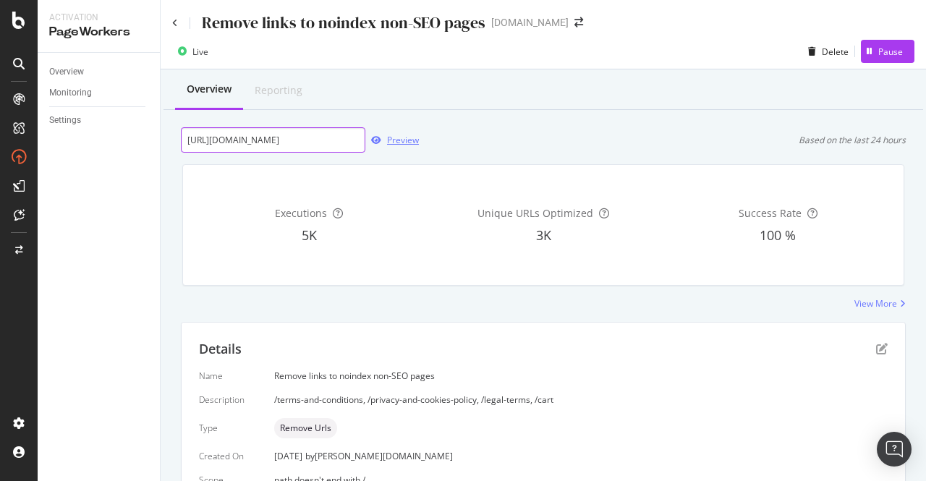
type input "[URL][DOMAIN_NAME]"
click at [406, 142] on div "Preview" at bounding box center [403, 140] width 32 height 12
click at [349, 148] on input "[URL][DOMAIN_NAME]" at bounding box center [273, 139] width 184 height 25
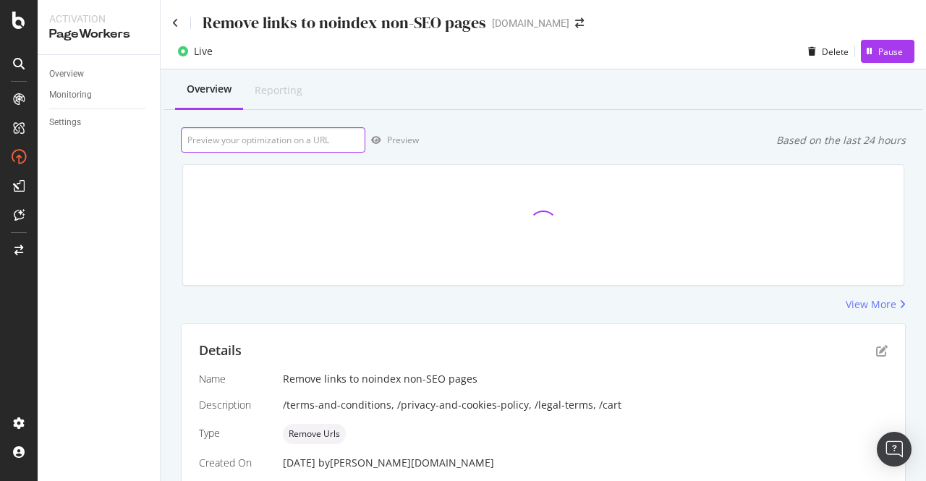
click at [321, 142] on input "url" at bounding box center [273, 139] width 184 height 25
paste input "[URL][DOMAIN_NAME]"
type input "[URL][DOMAIN_NAME]"
click at [396, 144] on div "Preview" at bounding box center [403, 140] width 32 height 12
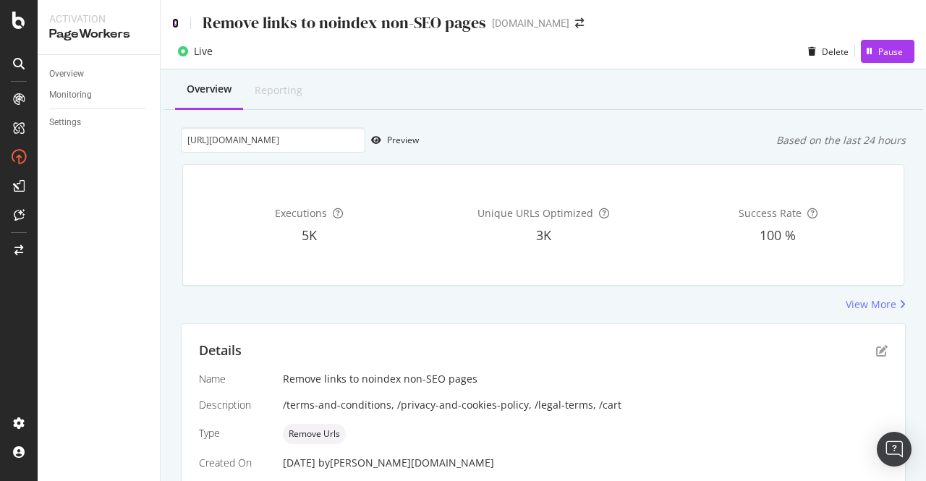
click at [176, 20] on icon at bounding box center [175, 23] width 7 height 10
